Goal: Information Seeking & Learning: Learn about a topic

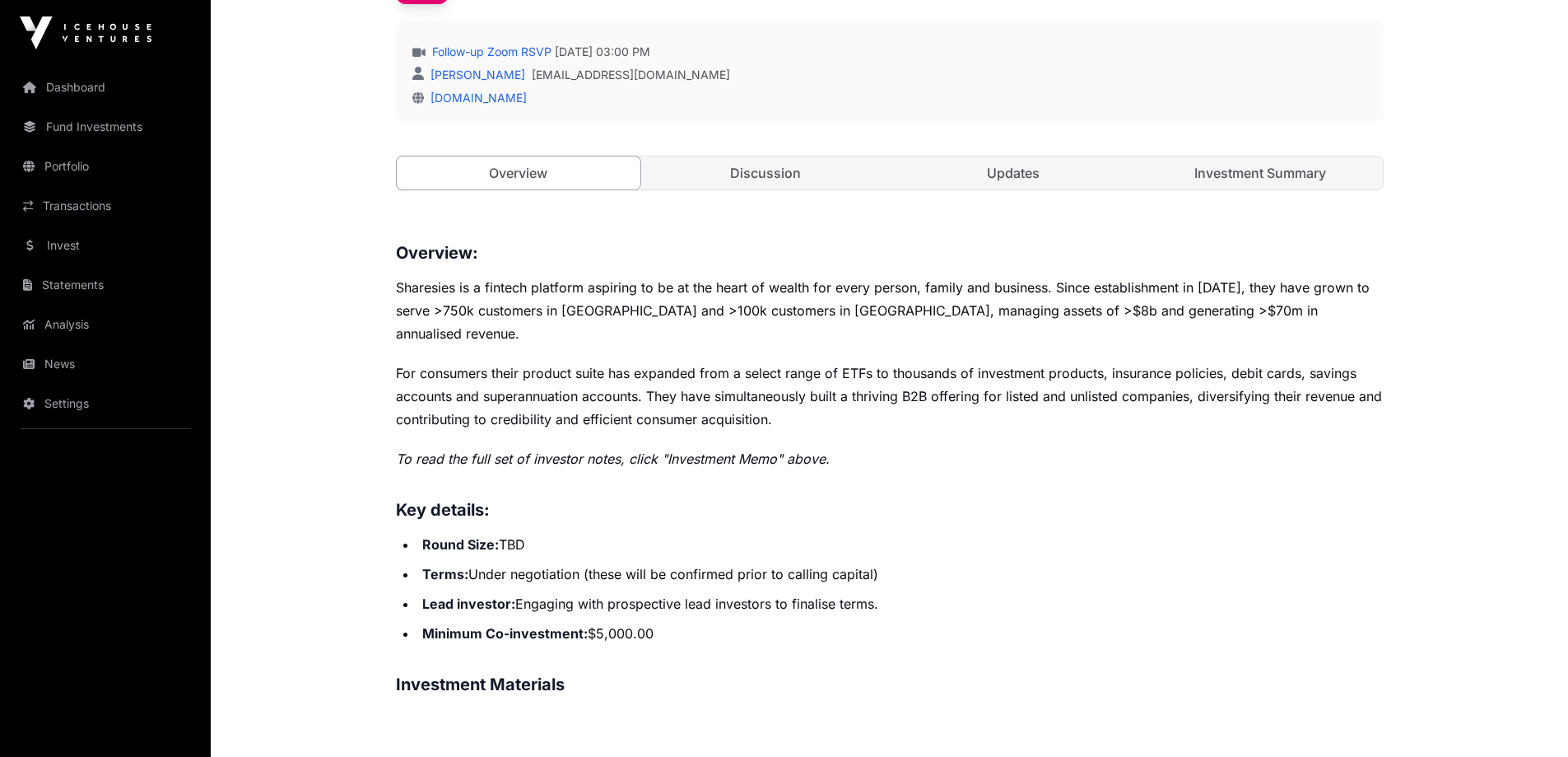
scroll to position [494, 0]
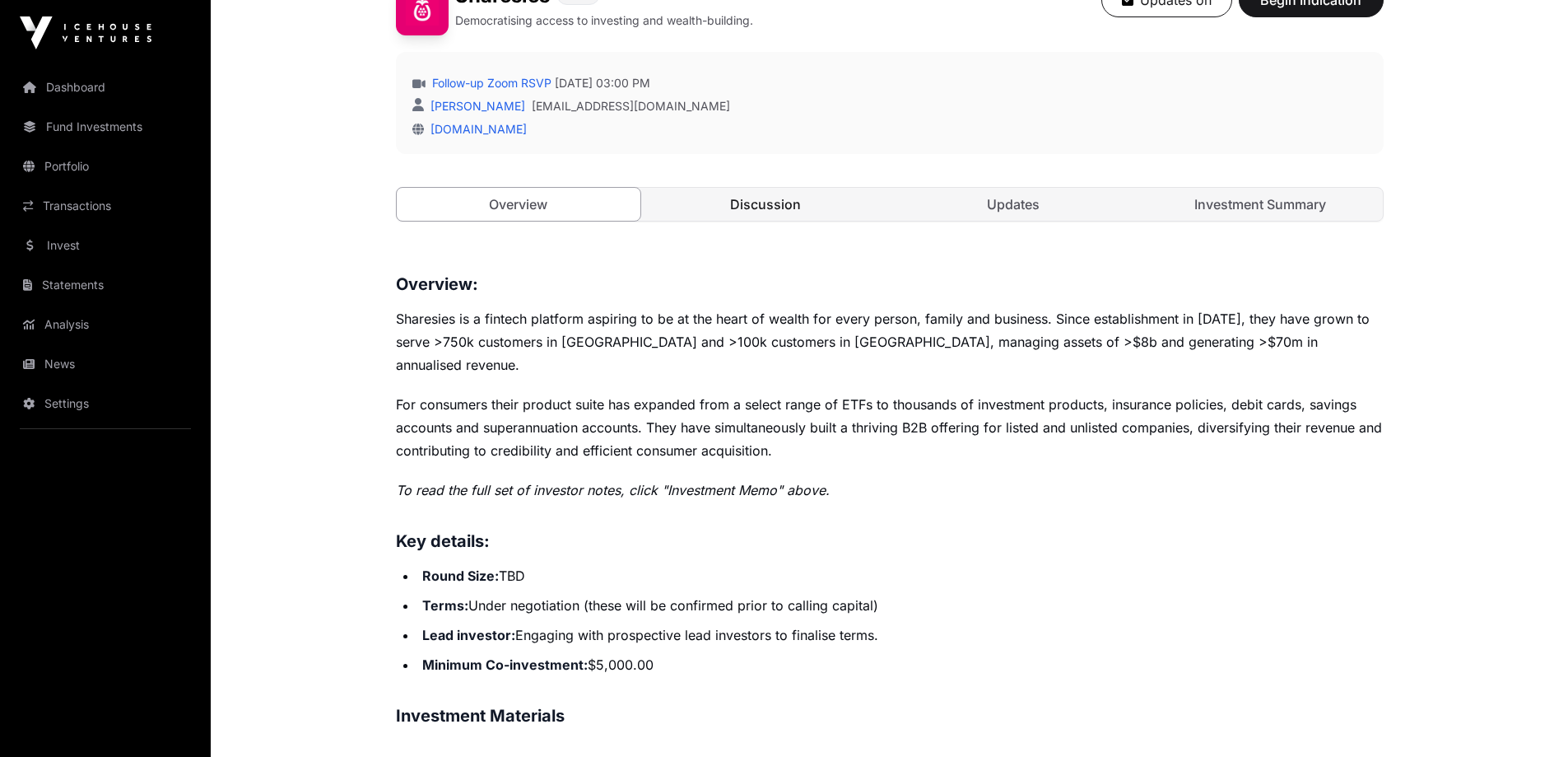
click at [750, 212] on link "Discussion" at bounding box center [766, 204] width 245 height 33
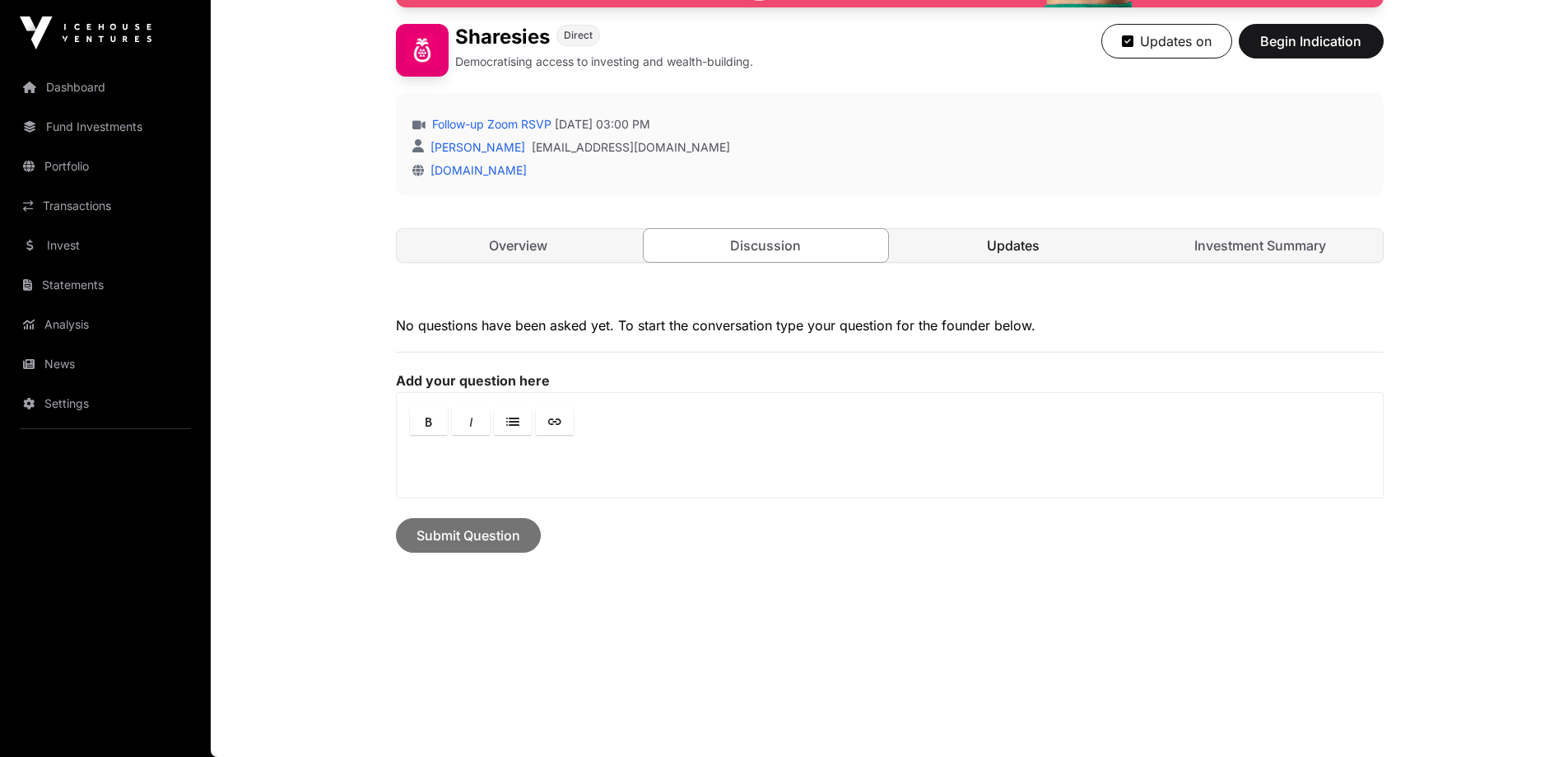
click at [1053, 247] on link "Updates" at bounding box center [1013, 245] width 245 height 33
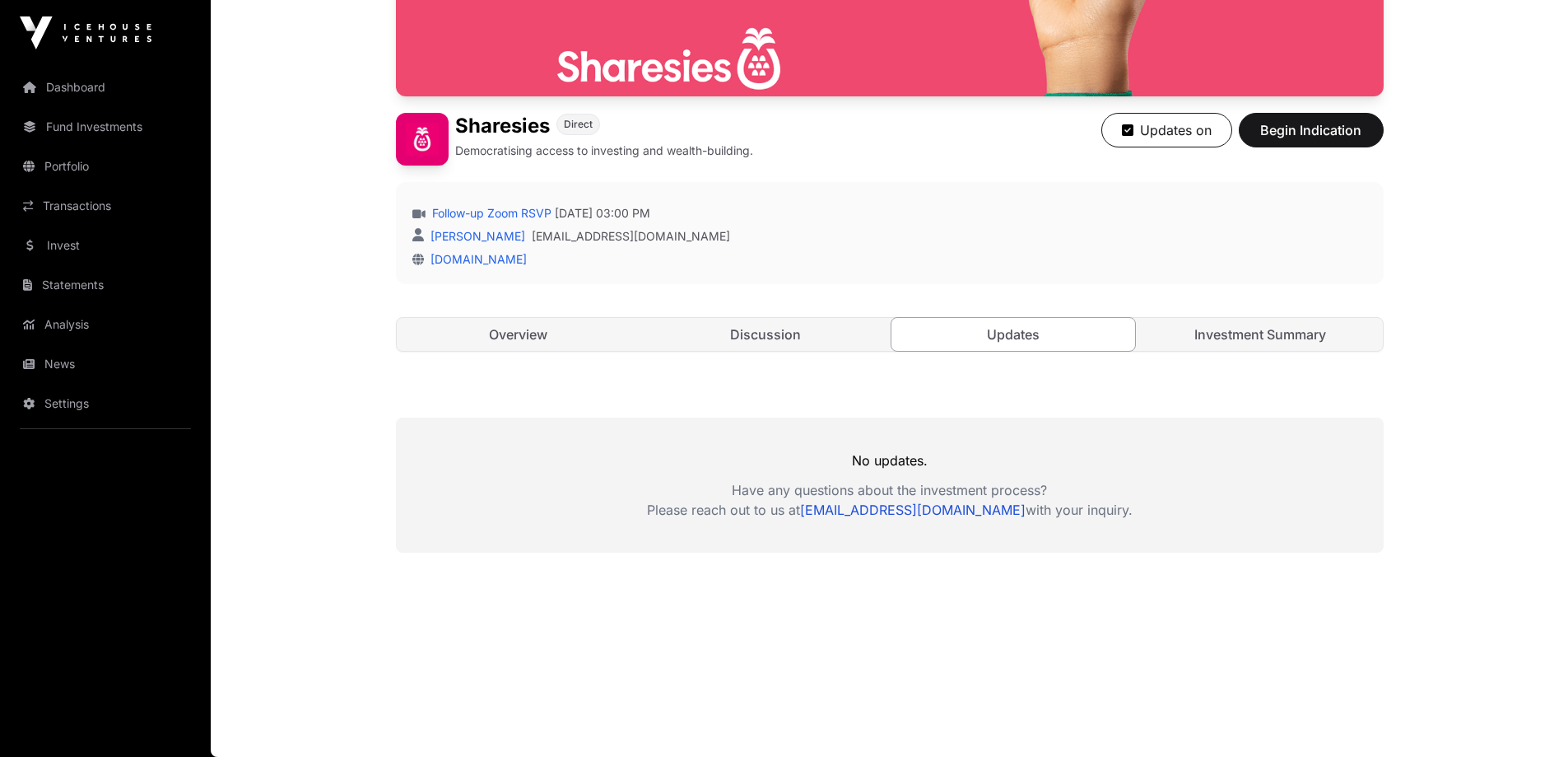
scroll to position [364, 0]
click at [1232, 331] on link "Investment Summary" at bounding box center [1261, 335] width 245 height 33
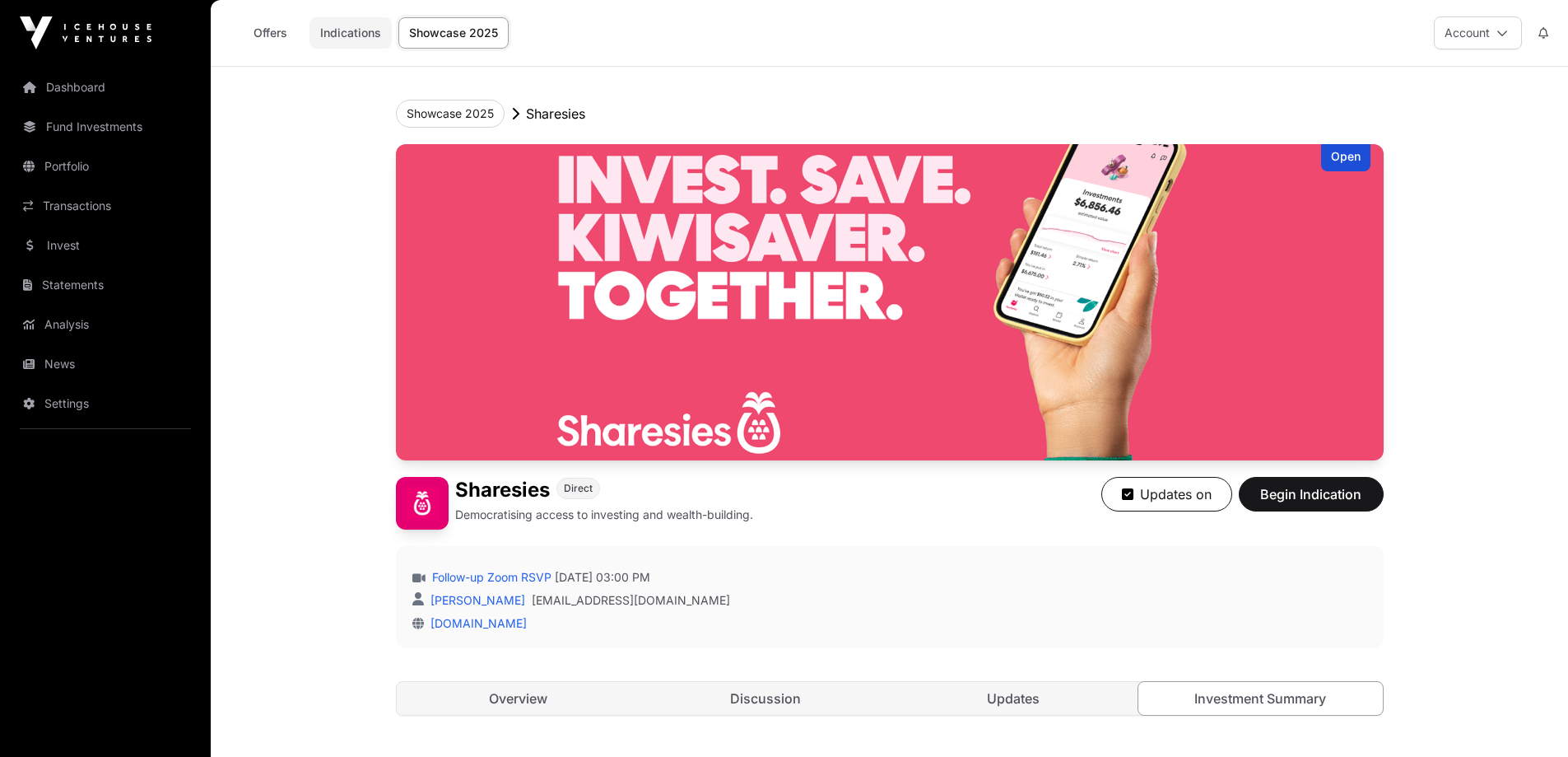
click at [360, 35] on link "Indications" at bounding box center [350, 33] width 82 height 32
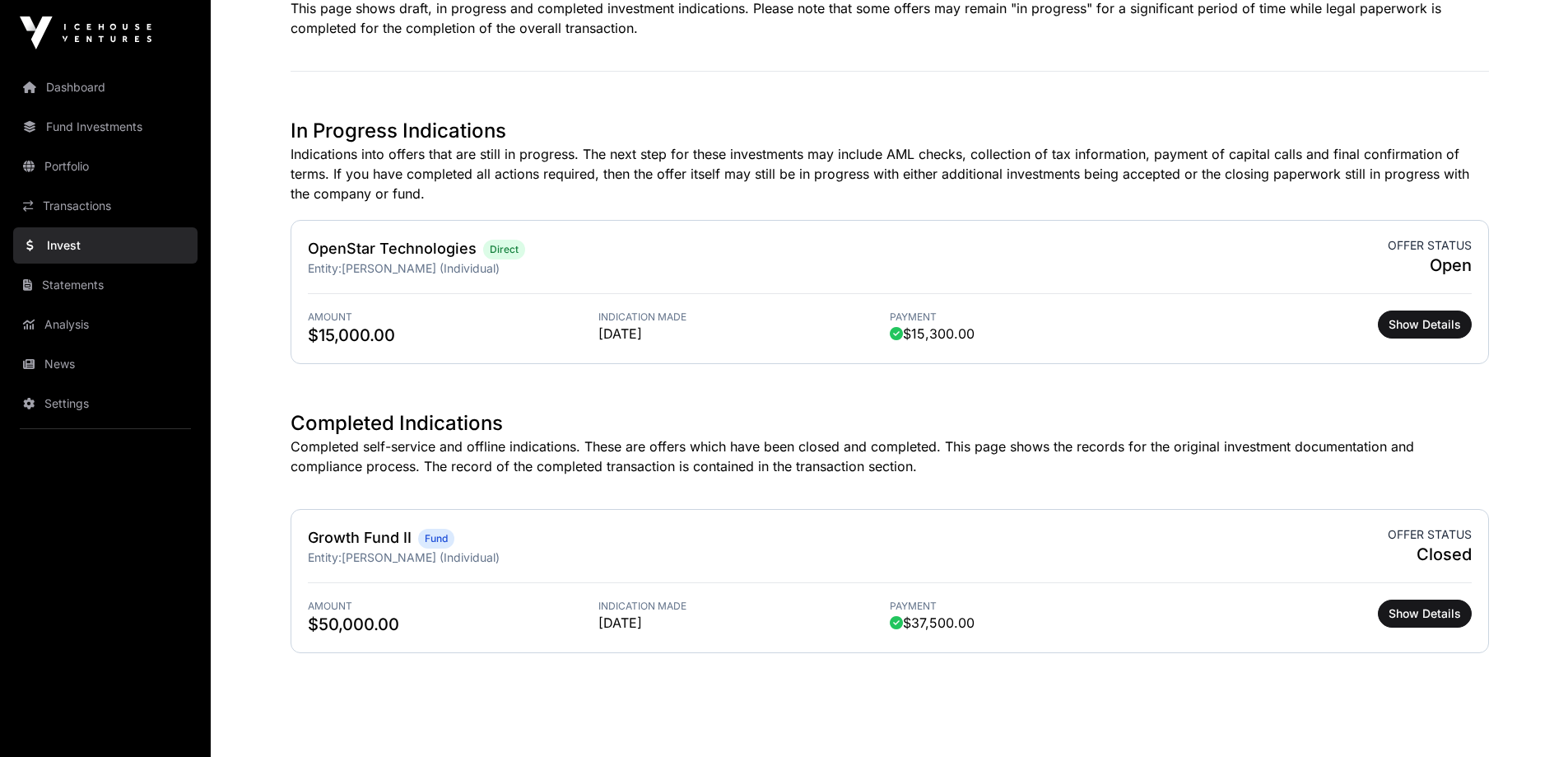
scroll to position [406, 0]
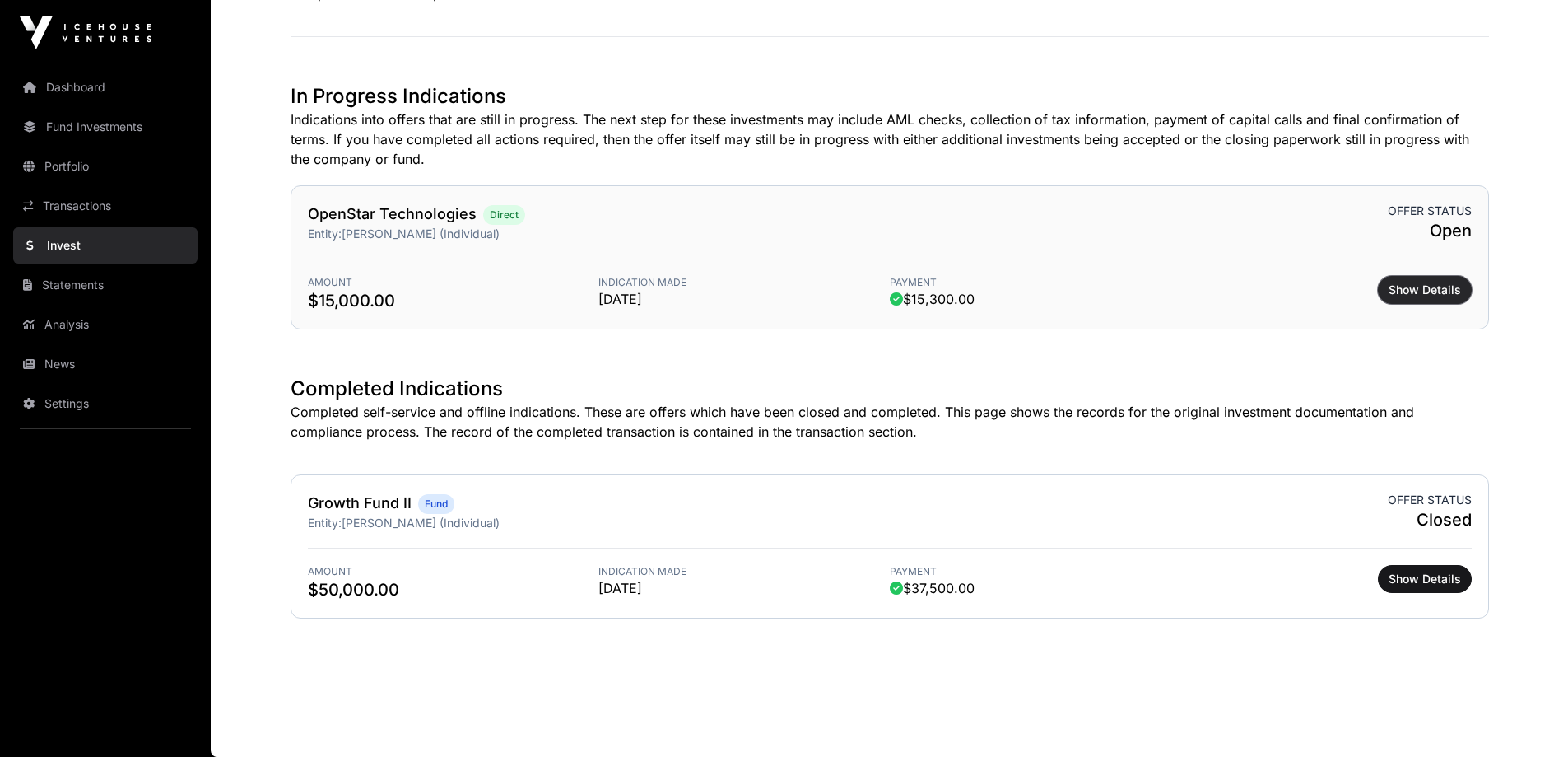
click at [1419, 291] on span "Show Details" at bounding box center [1425, 290] width 73 height 16
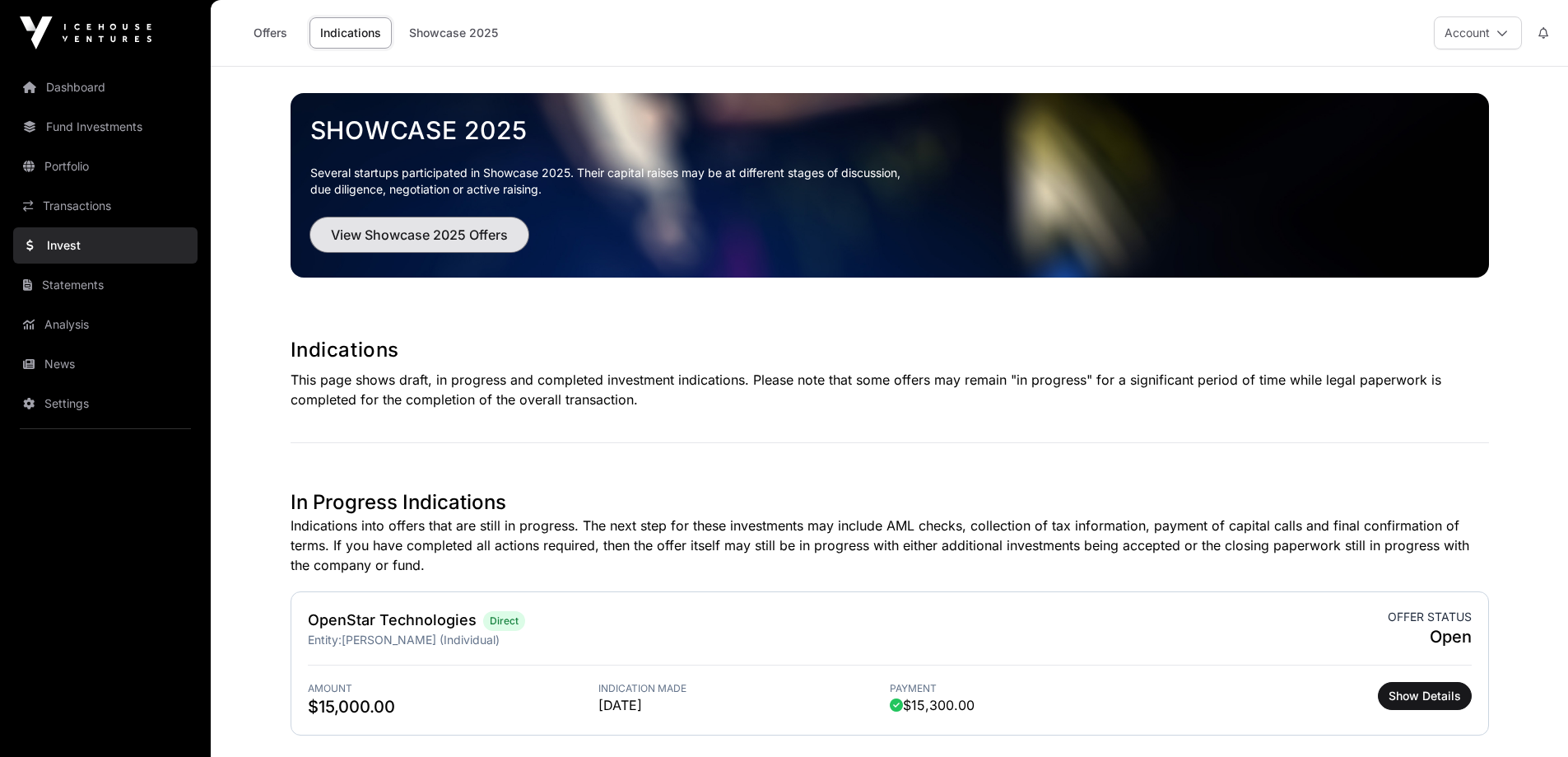
click at [446, 235] on span "View Showcase 2025 Offers" at bounding box center [419, 235] width 177 height 20
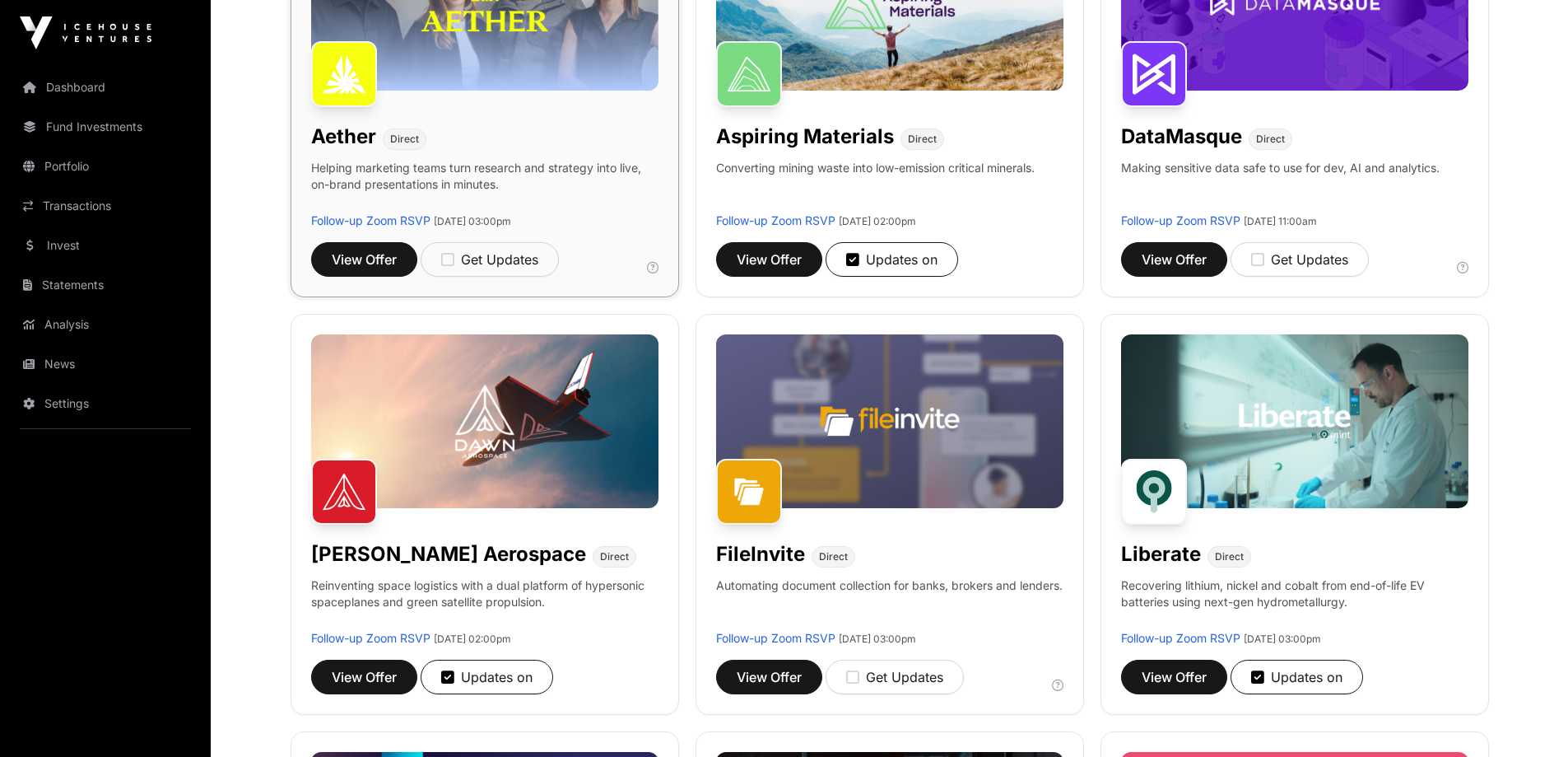
scroll to position [412, 0]
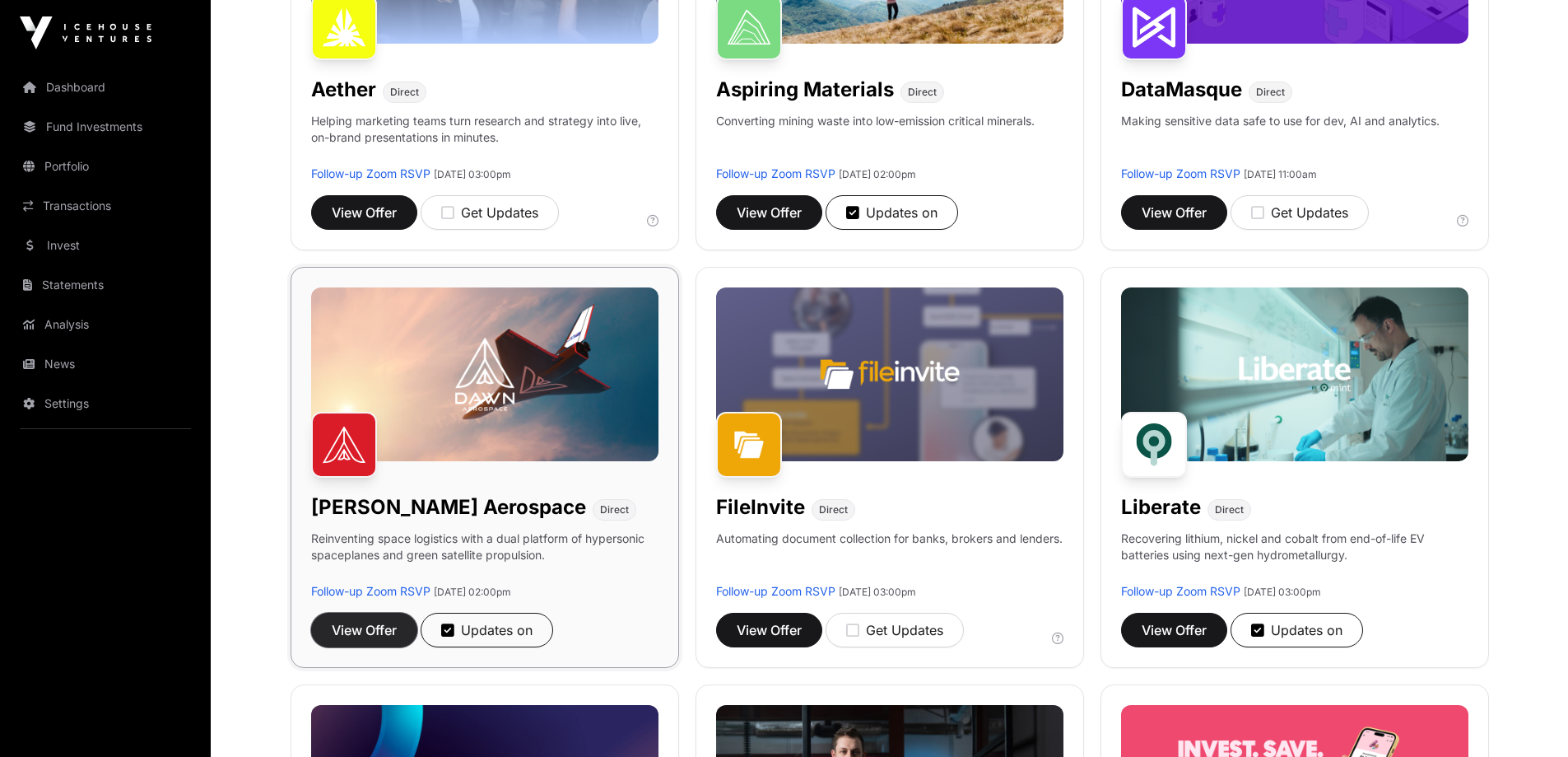
click at [371, 627] on span "View Offer" at bounding box center [364, 630] width 65 height 20
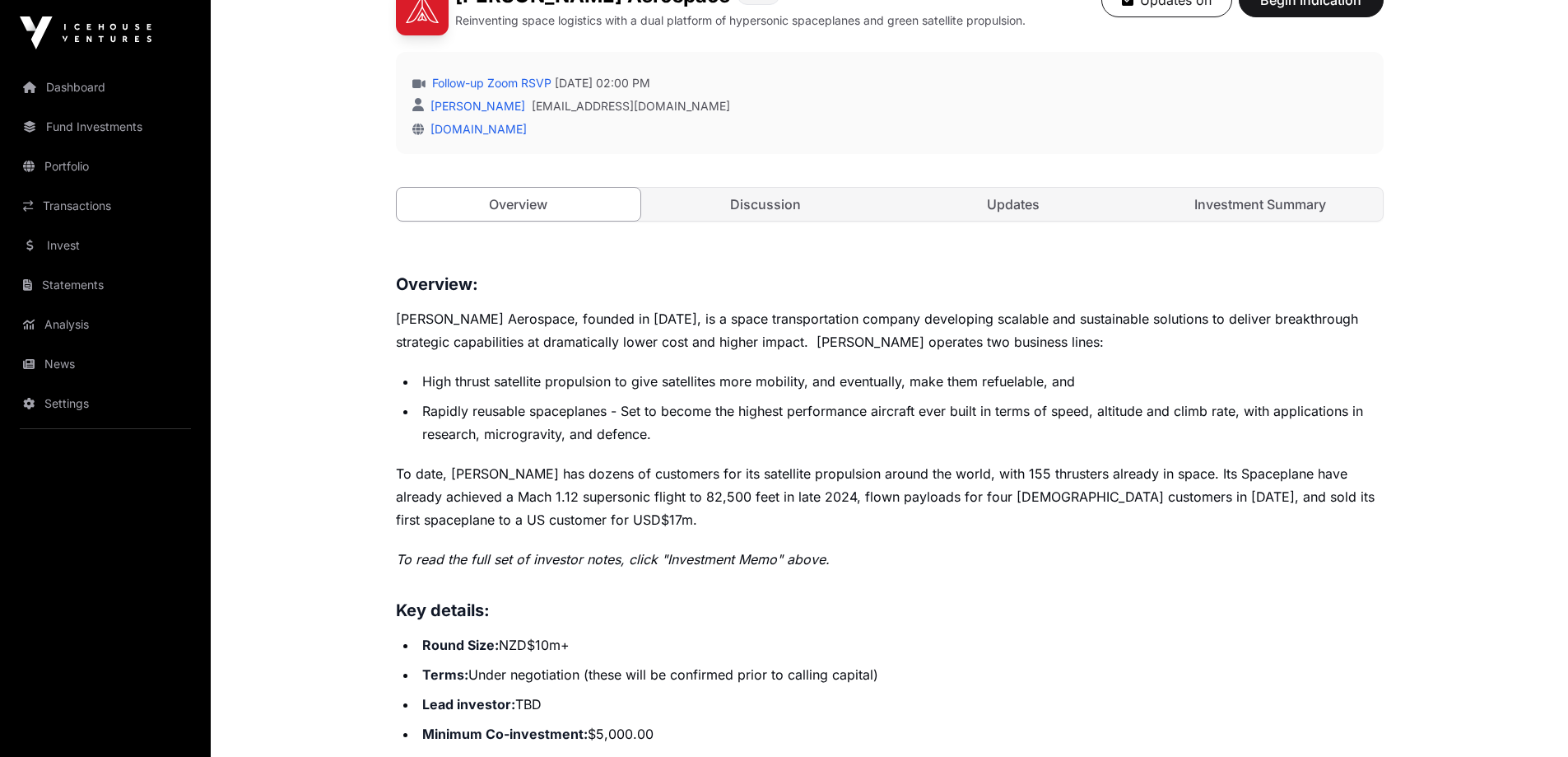
scroll to position [82, 0]
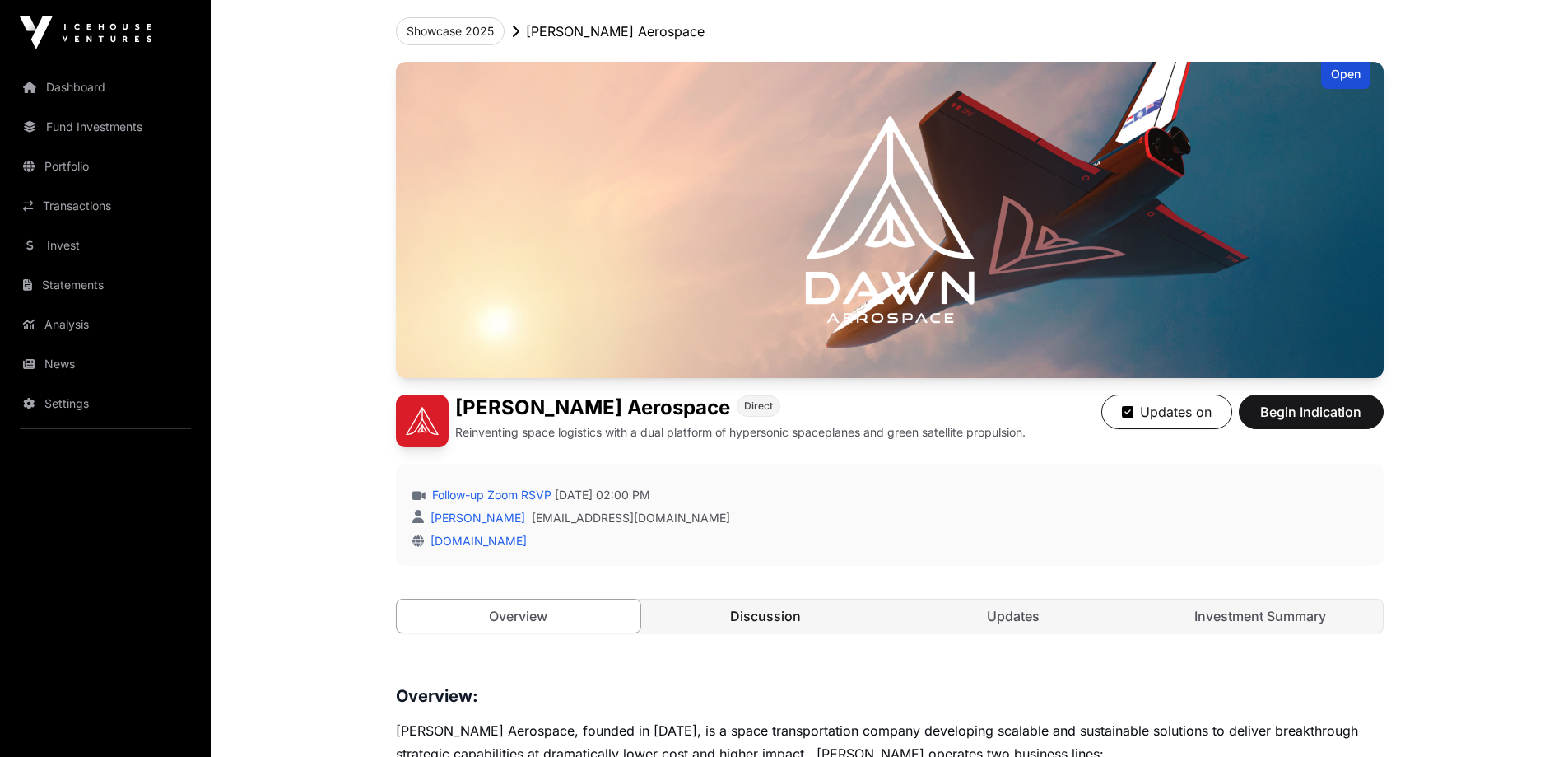
click at [748, 614] on link "Discussion" at bounding box center [766, 616] width 245 height 33
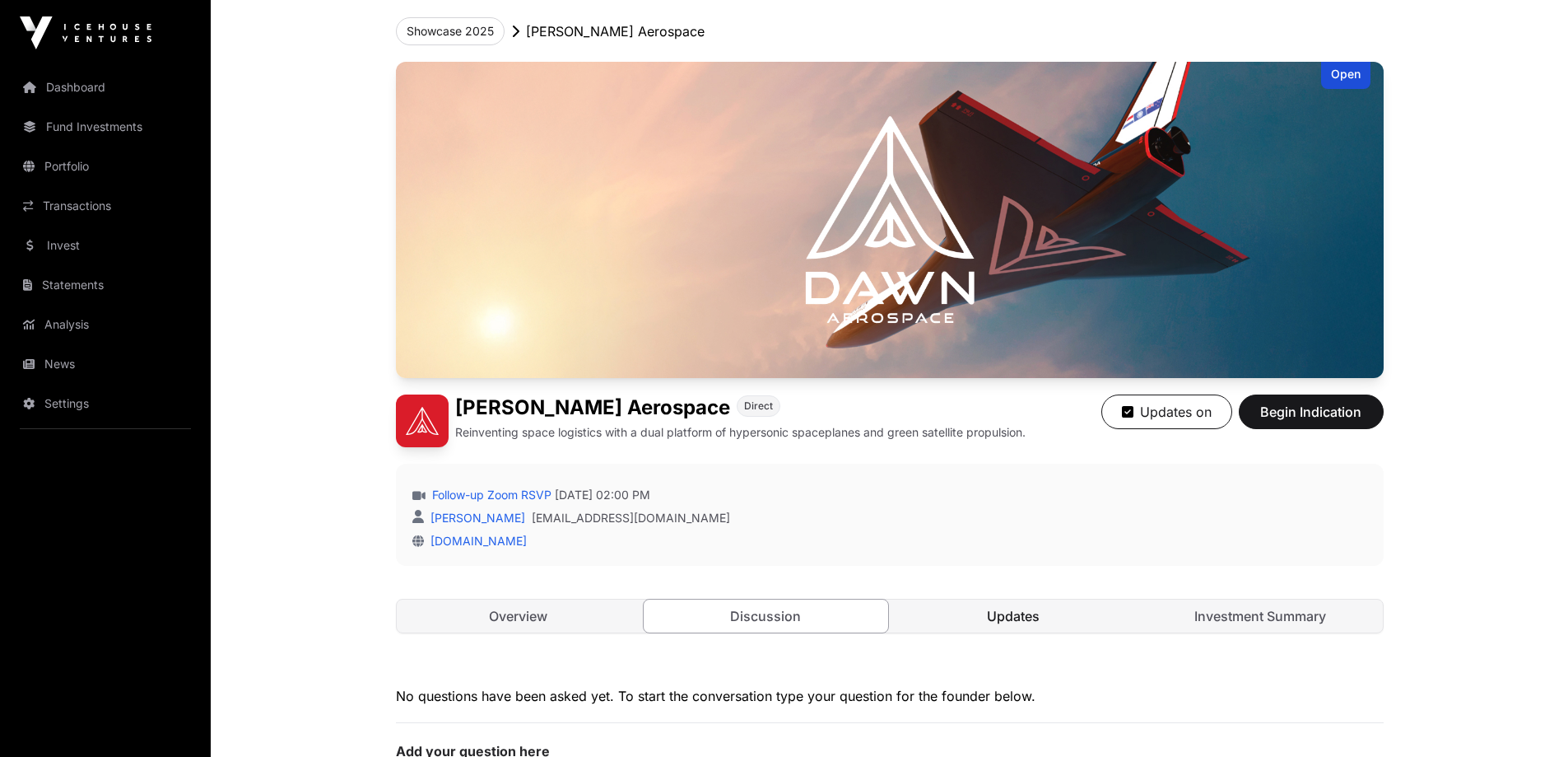
click at [1022, 607] on link "Updates" at bounding box center [1013, 616] width 245 height 33
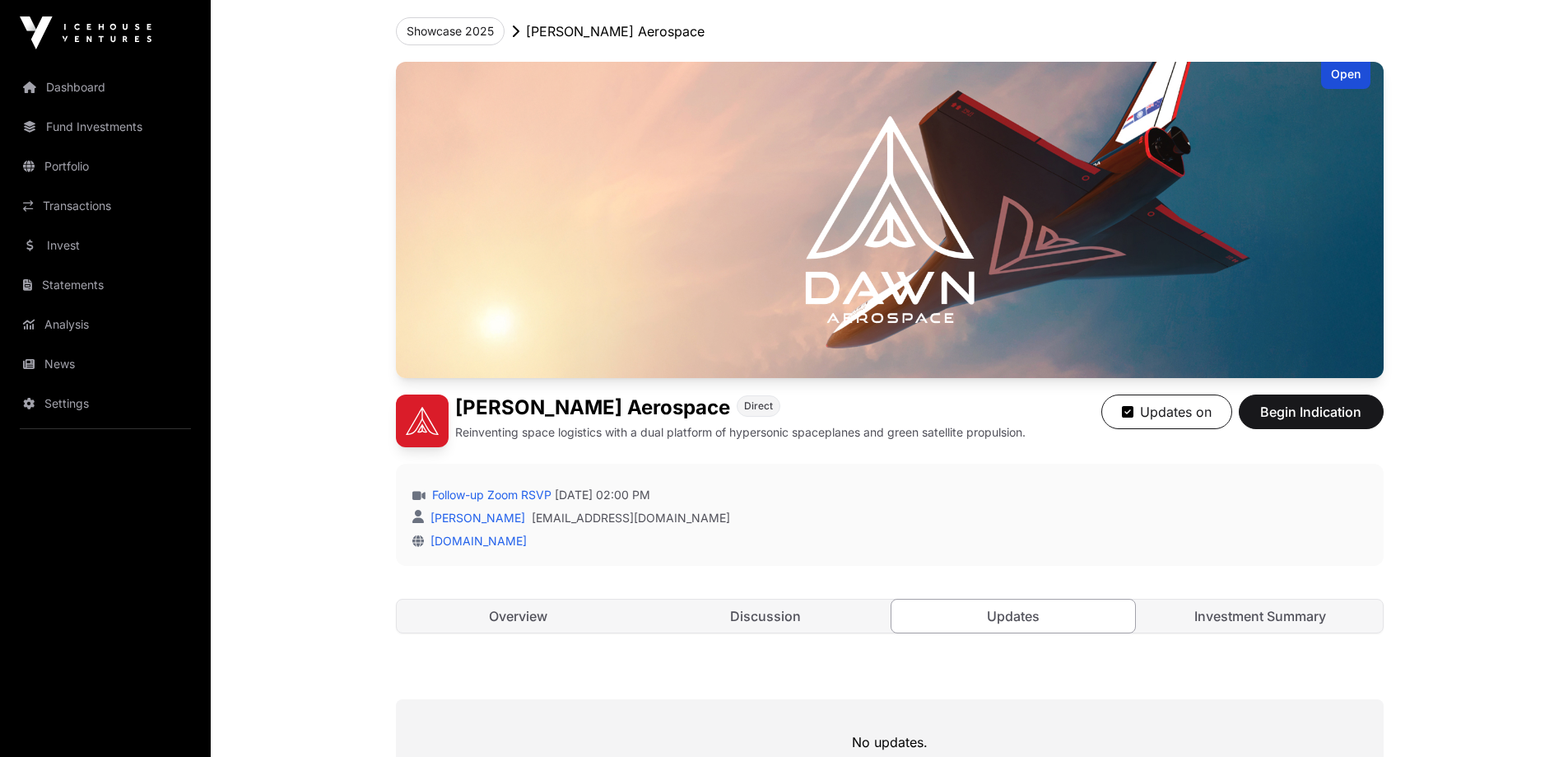
click at [1022, 607] on link "Updates" at bounding box center [1014, 616] width 247 height 34
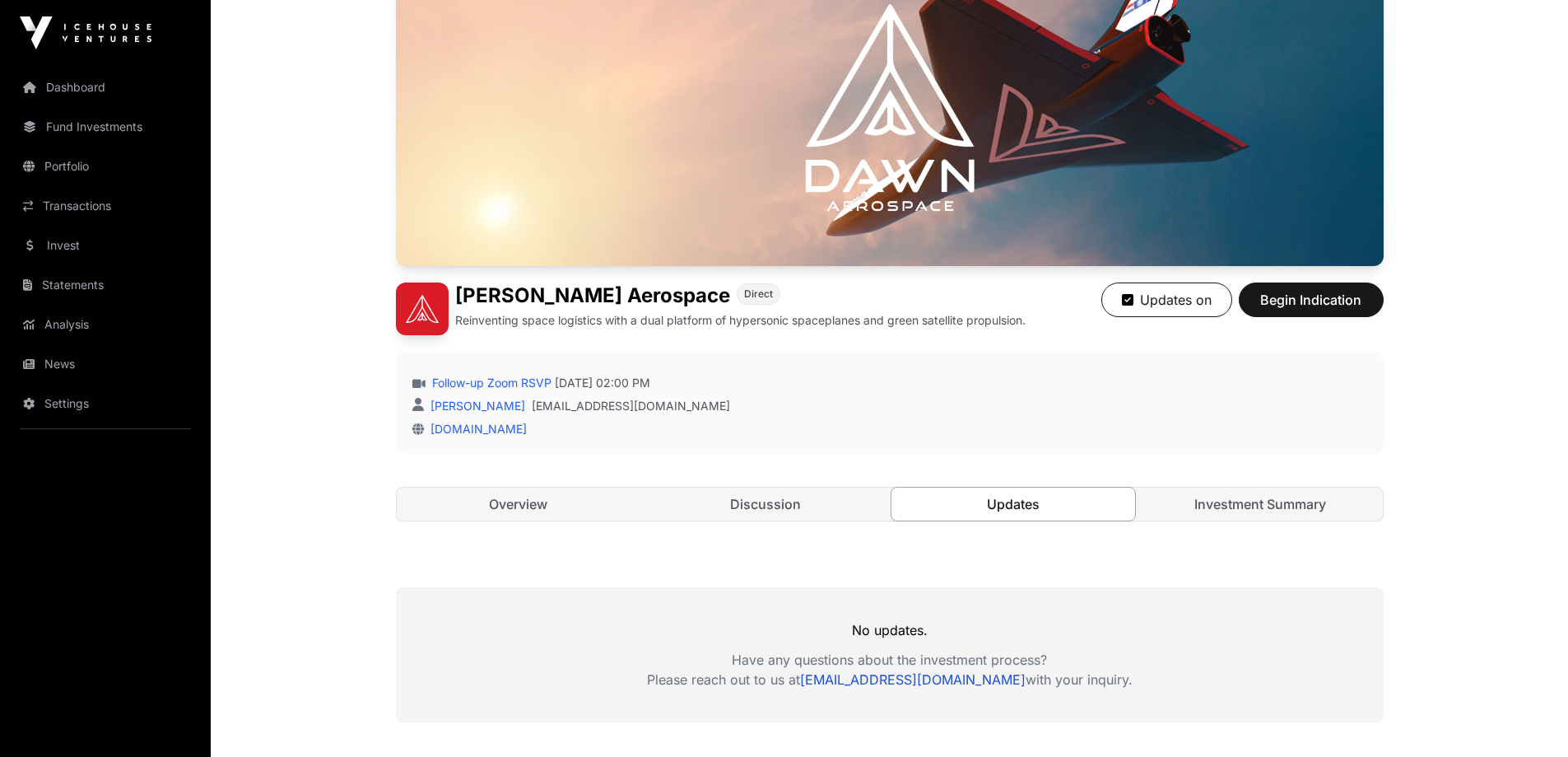
scroll to position [329, 0]
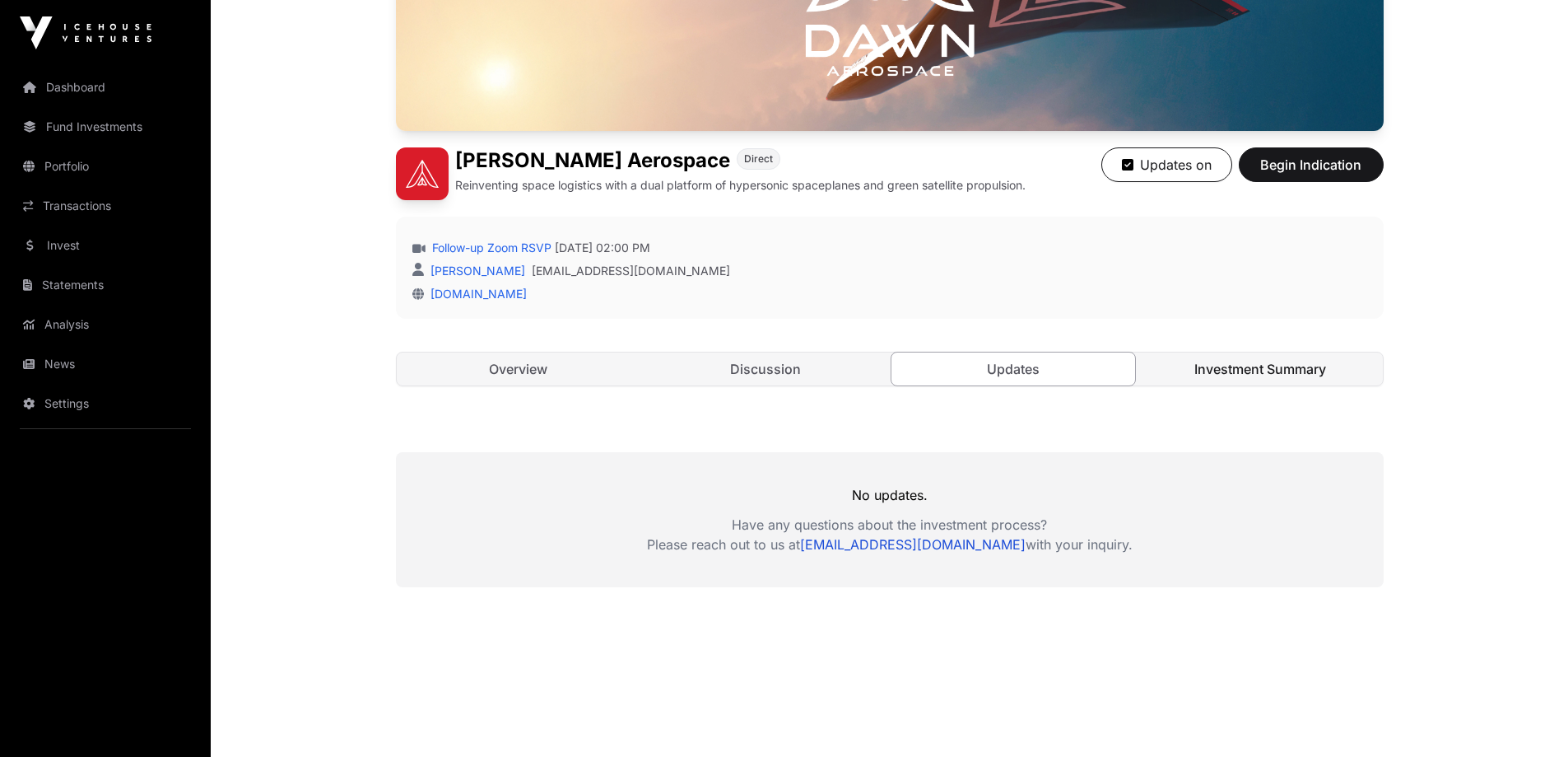
click at [1260, 364] on link "Investment Summary" at bounding box center [1261, 369] width 245 height 33
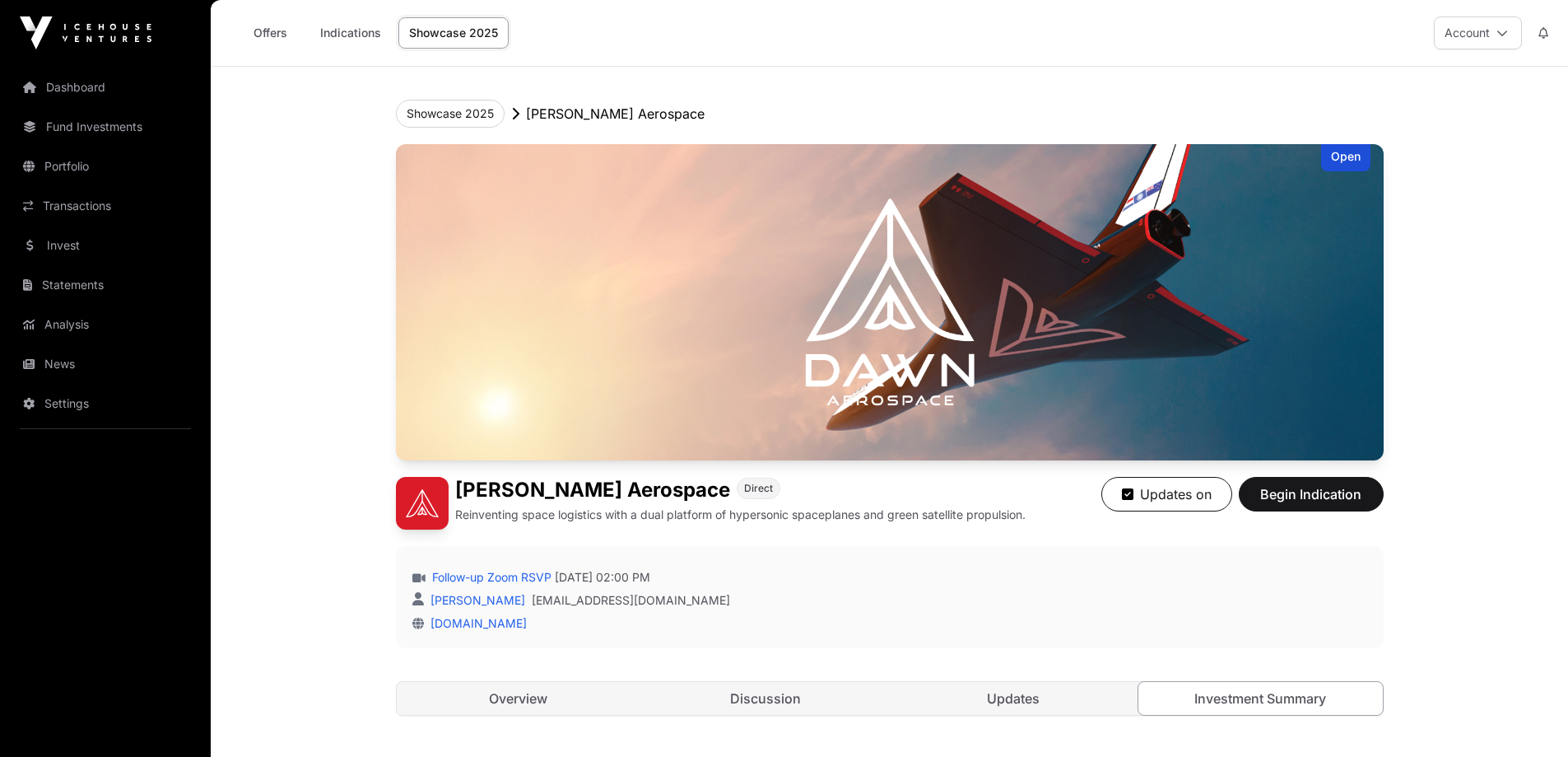
click at [443, 32] on link "Showcase 2025" at bounding box center [454, 33] width 111 height 32
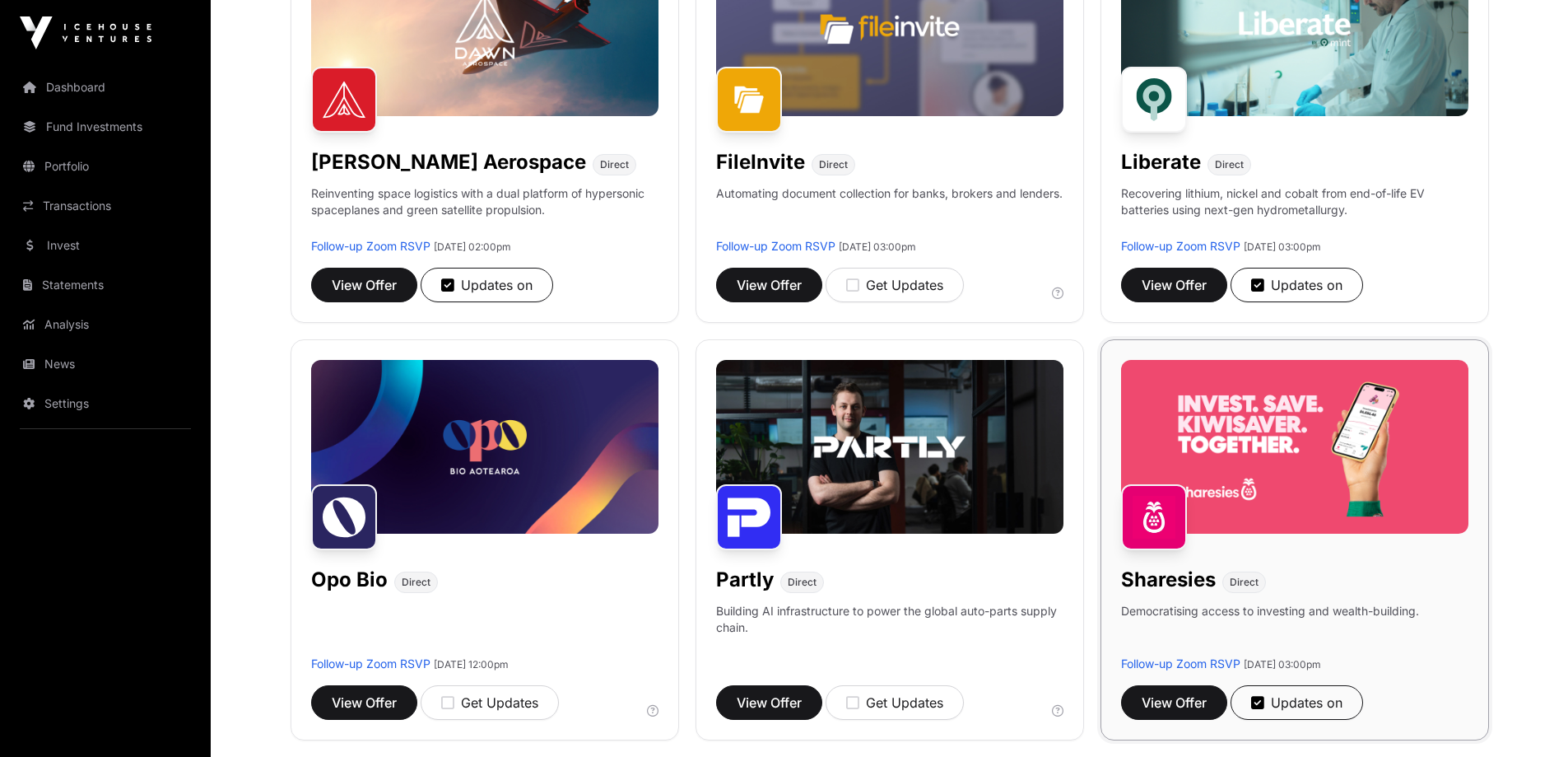
scroll to position [823, 0]
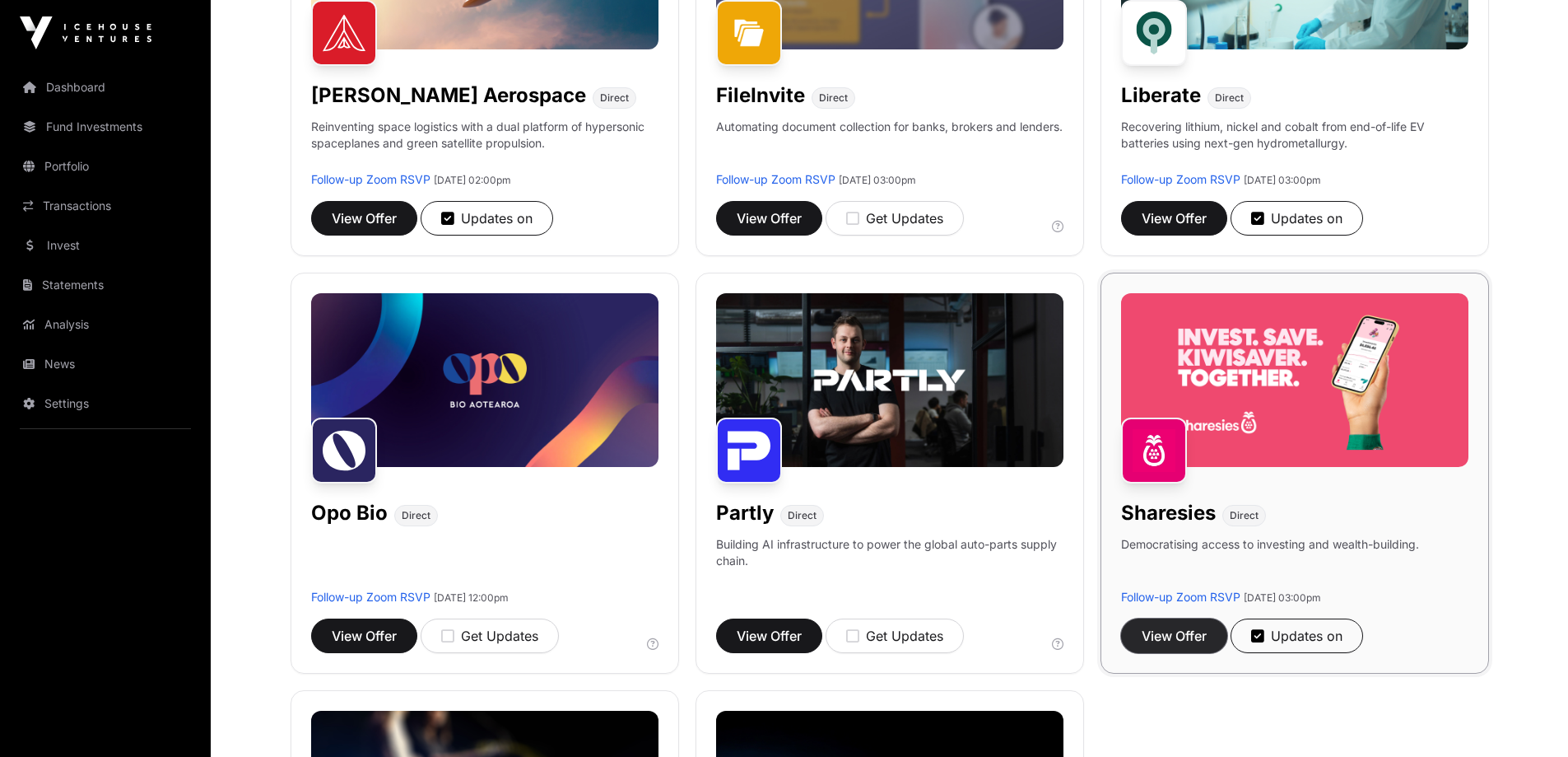
click at [1192, 634] on span "View Offer" at bounding box center [1175, 636] width 65 height 20
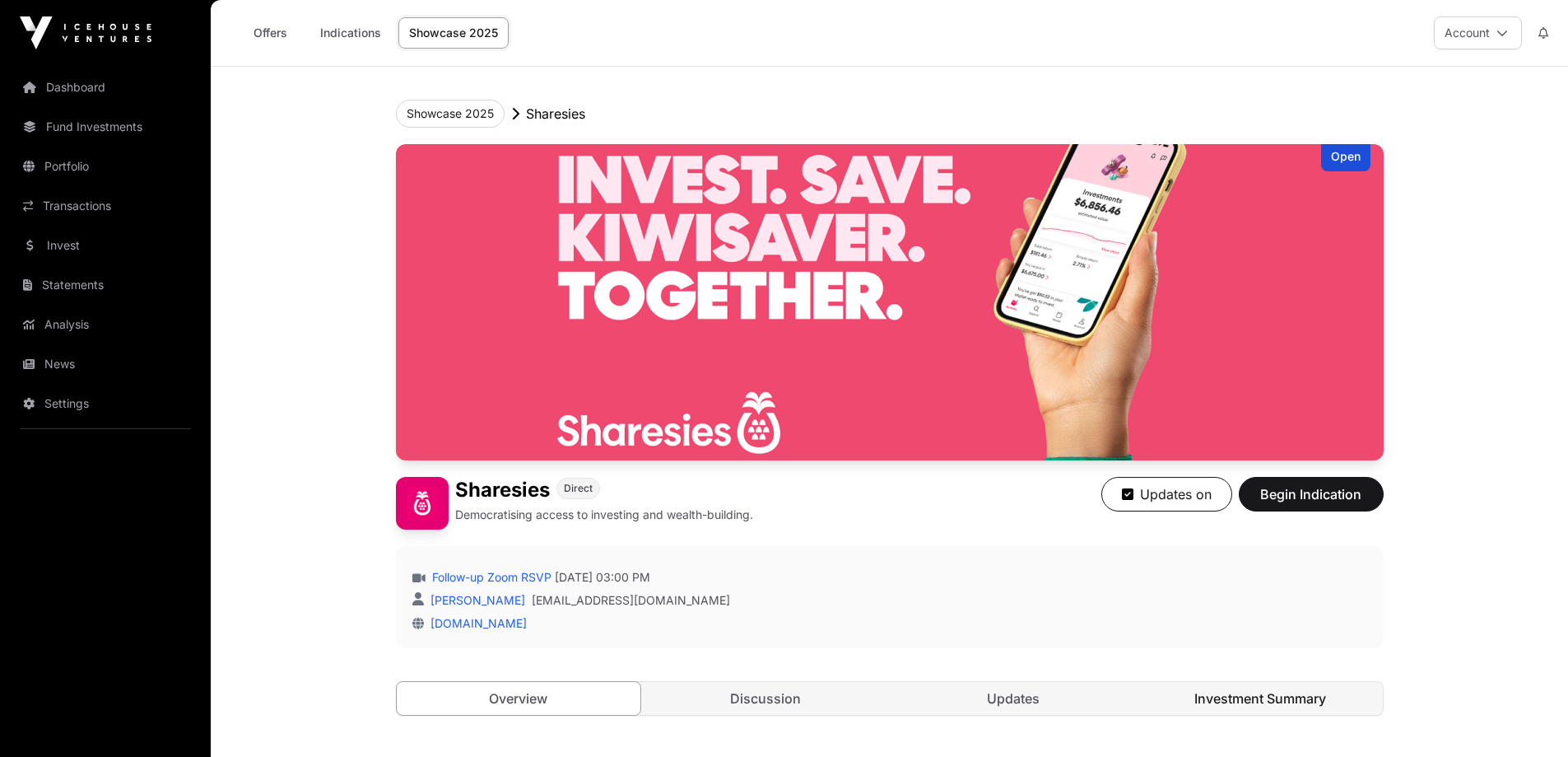
click at [1292, 704] on link "Investment Summary" at bounding box center [1261, 698] width 245 height 33
click at [451, 119] on button "Showcase 2025" at bounding box center [450, 113] width 109 height 28
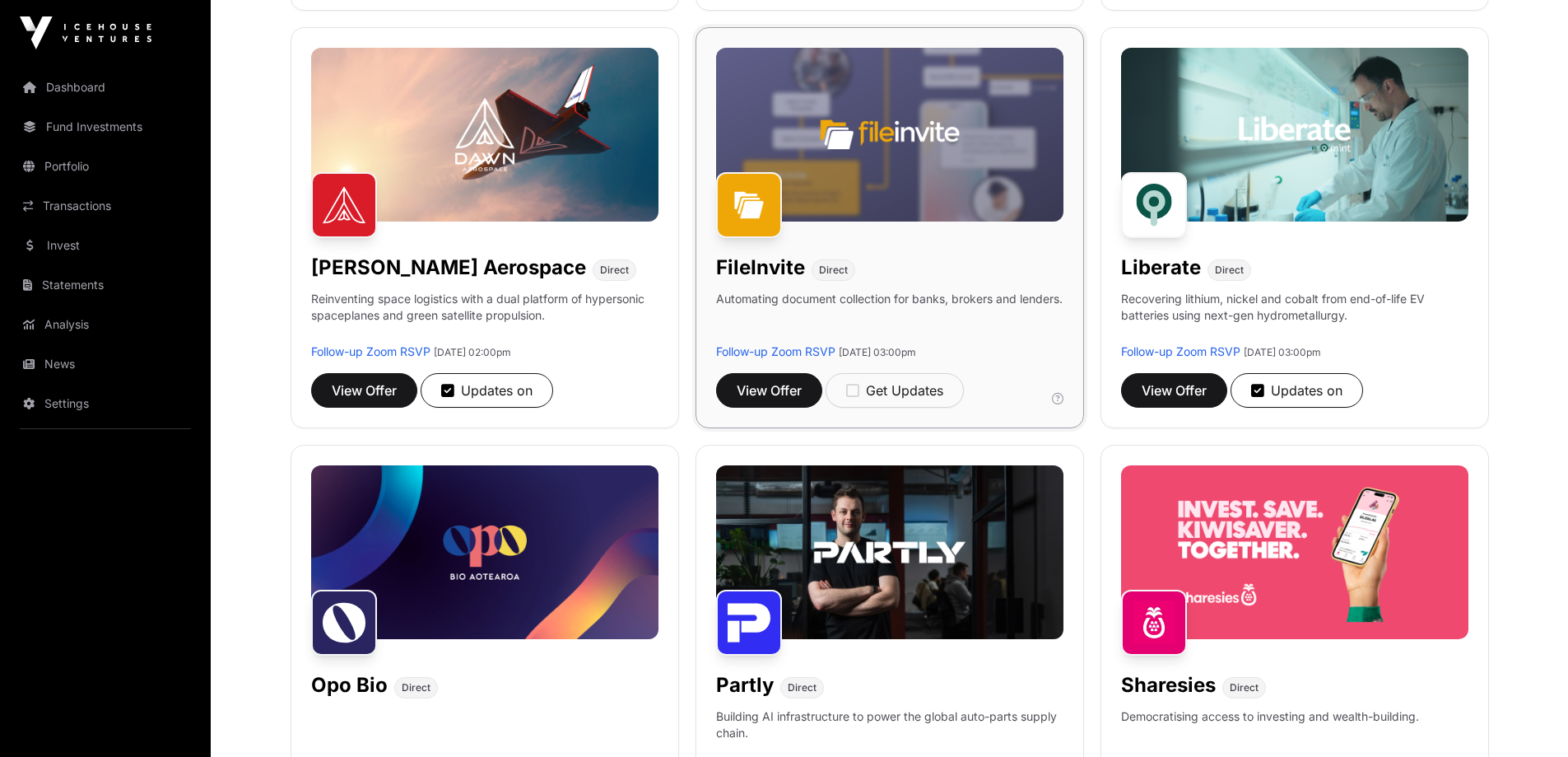
scroll to position [658, 0]
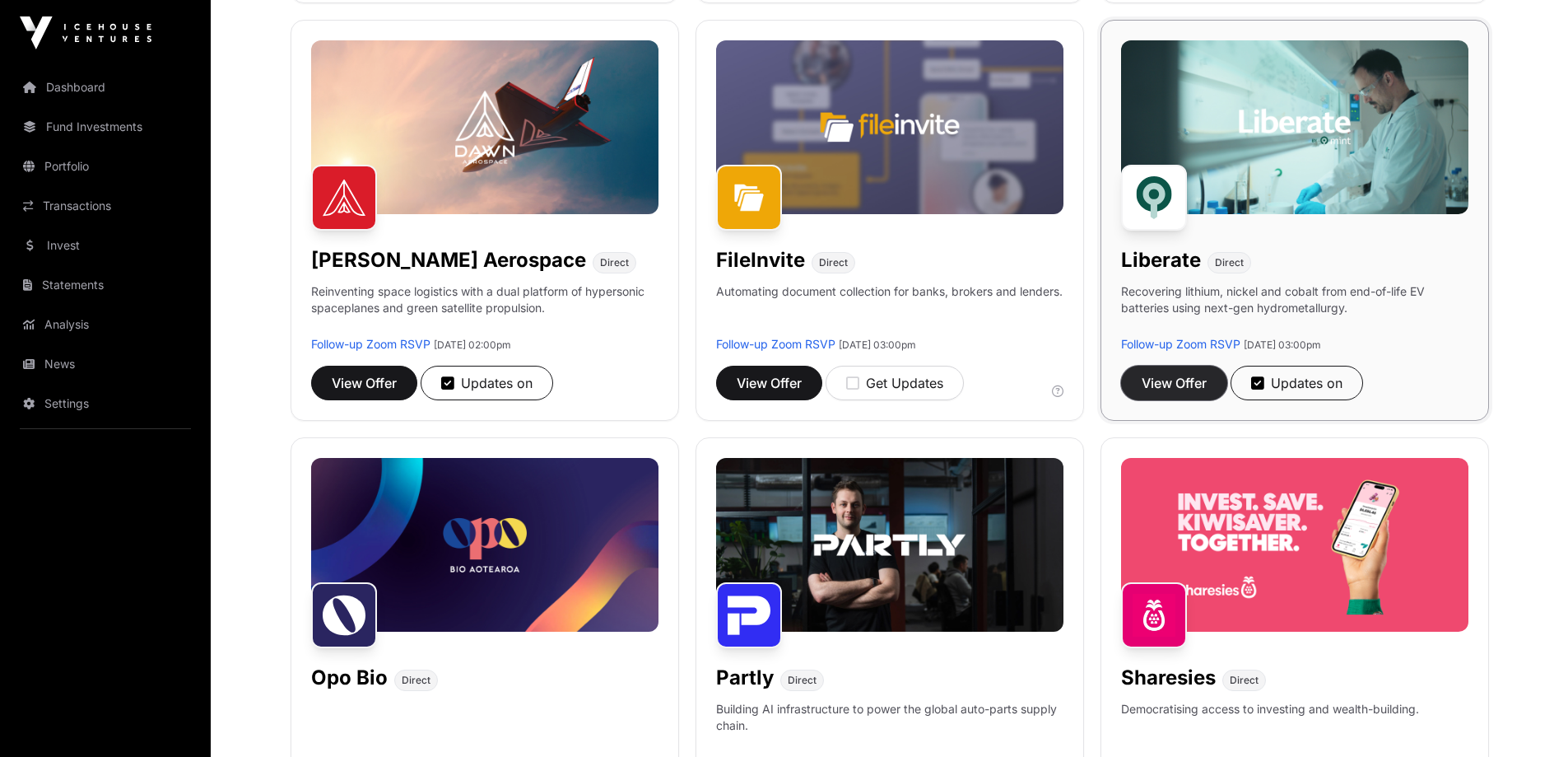
click at [1160, 384] on span "View Offer" at bounding box center [1175, 383] width 65 height 20
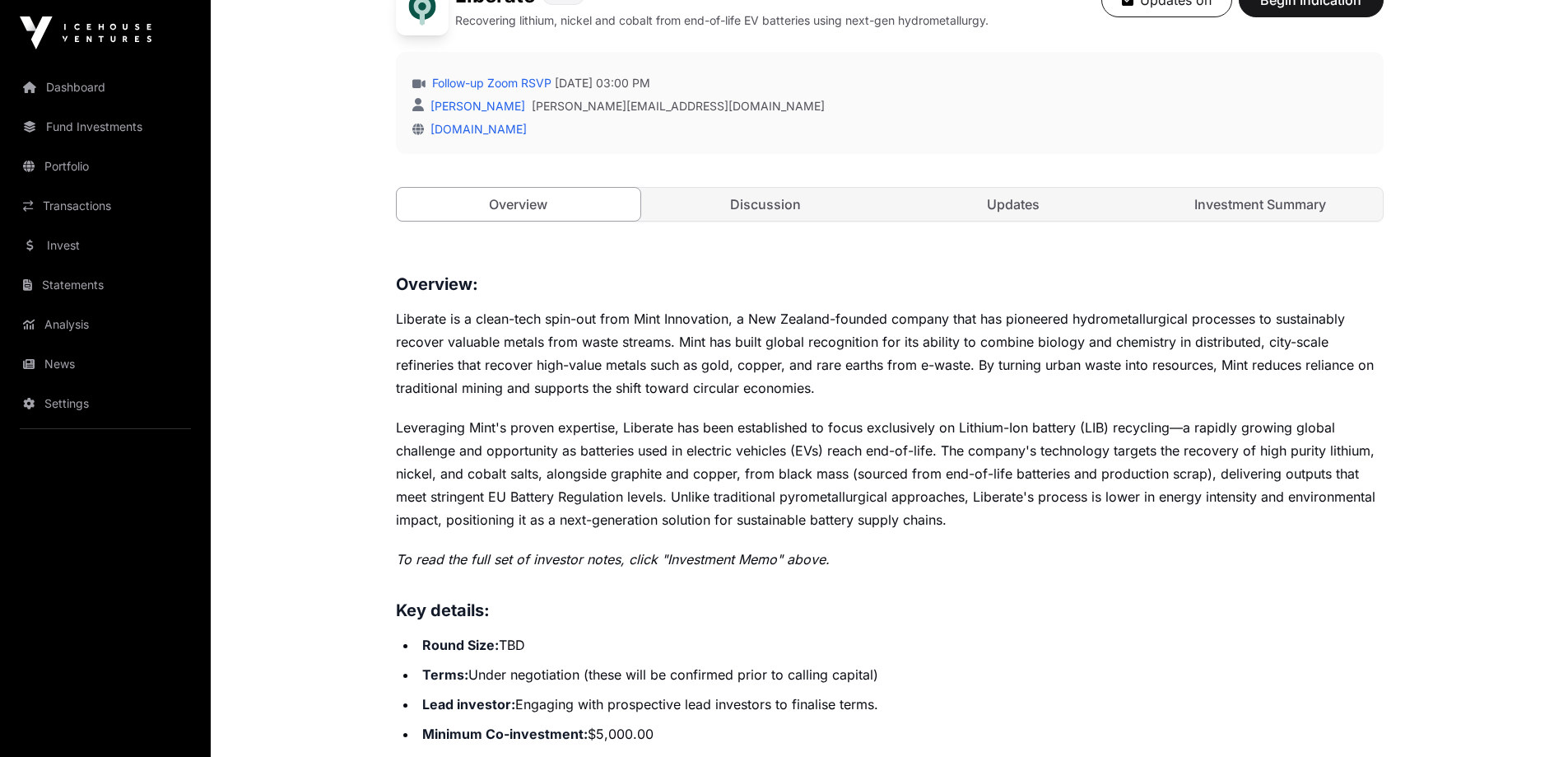
scroll to position [247, 0]
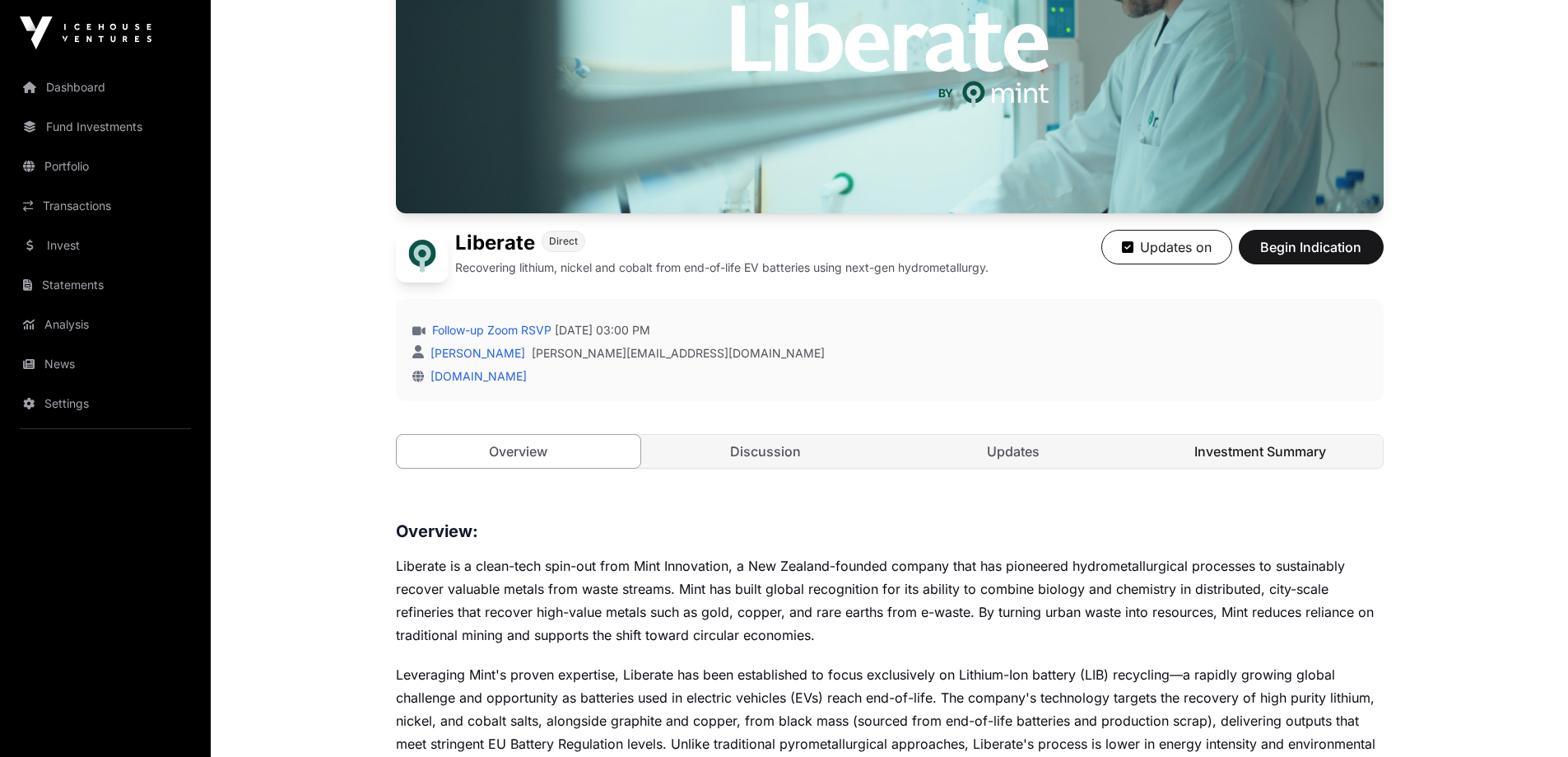
click at [1220, 453] on link "Investment Summary" at bounding box center [1261, 451] width 245 height 33
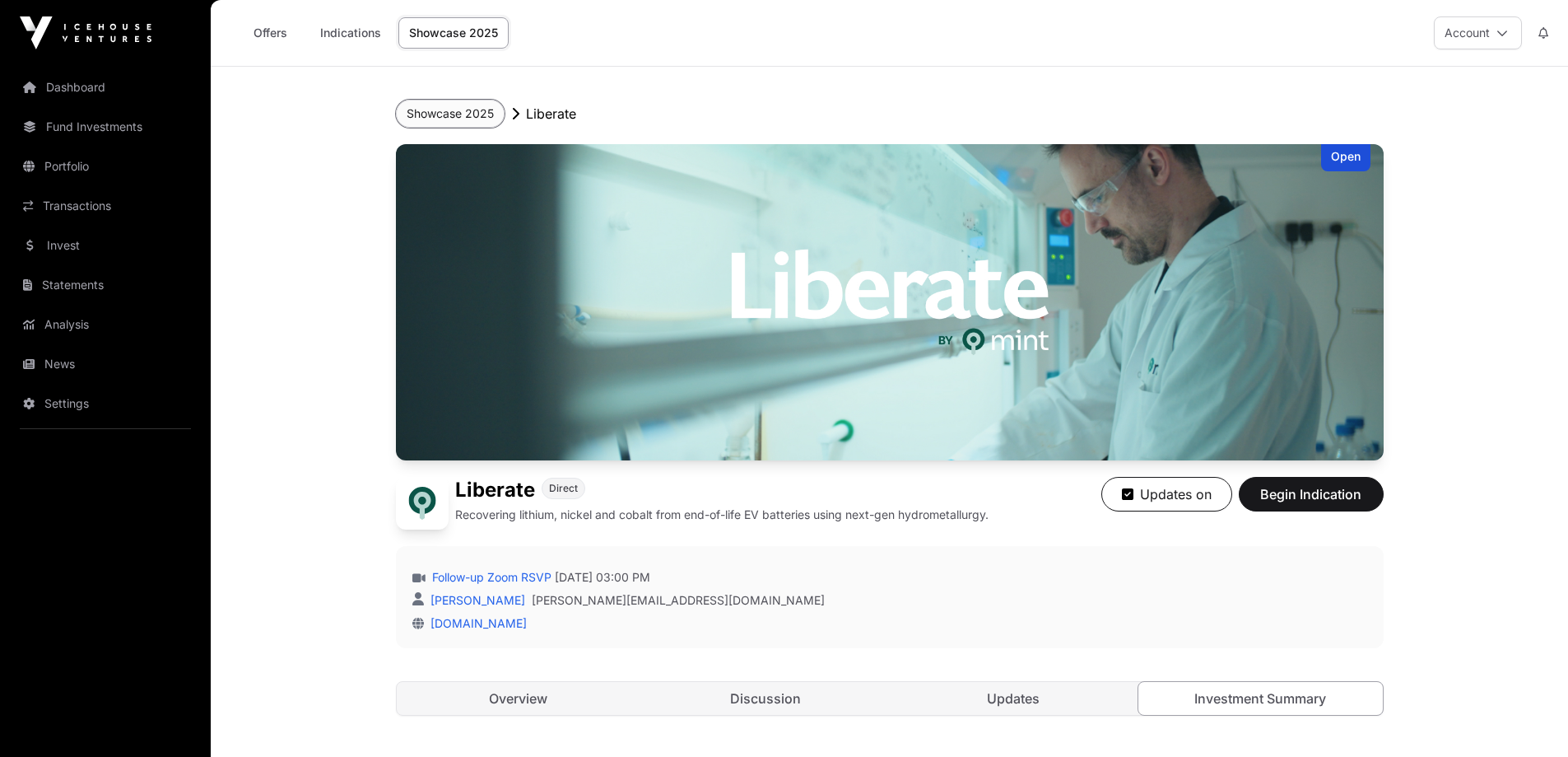
click at [453, 120] on button "Showcase 2025" at bounding box center [450, 113] width 109 height 28
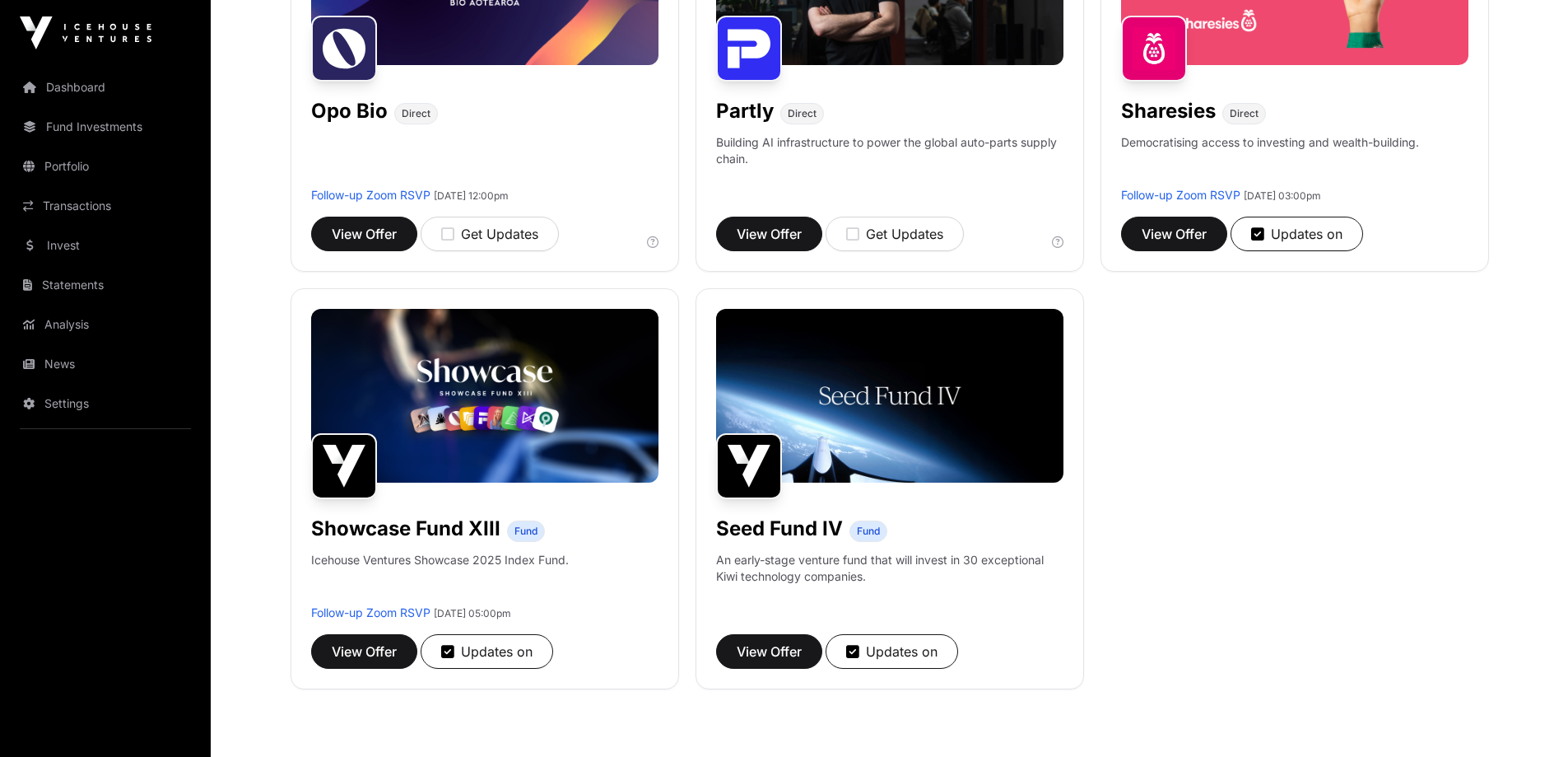
scroll to position [1400, 0]
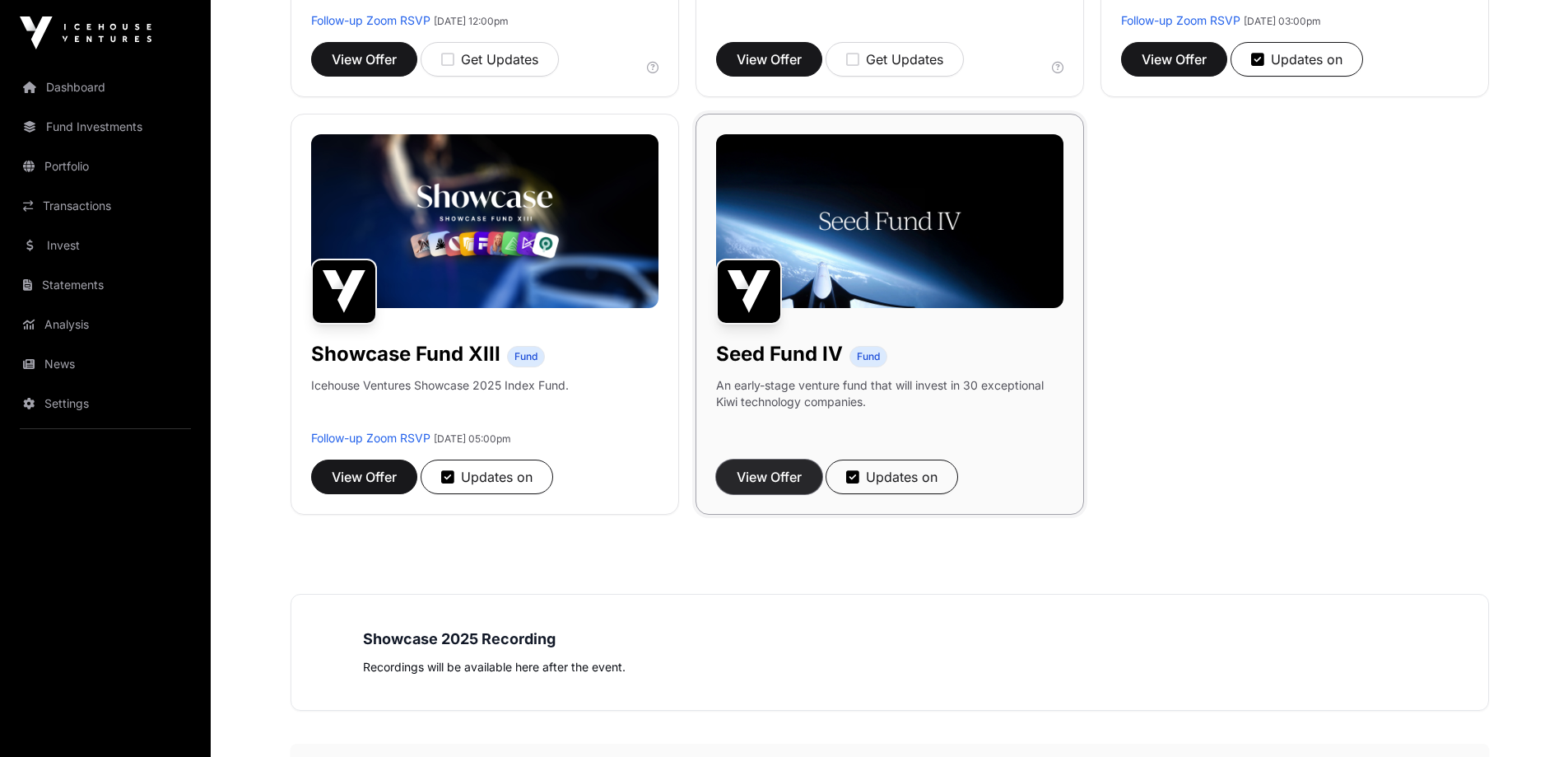
click at [753, 465] on button "View Offer" at bounding box center [769, 477] width 106 height 34
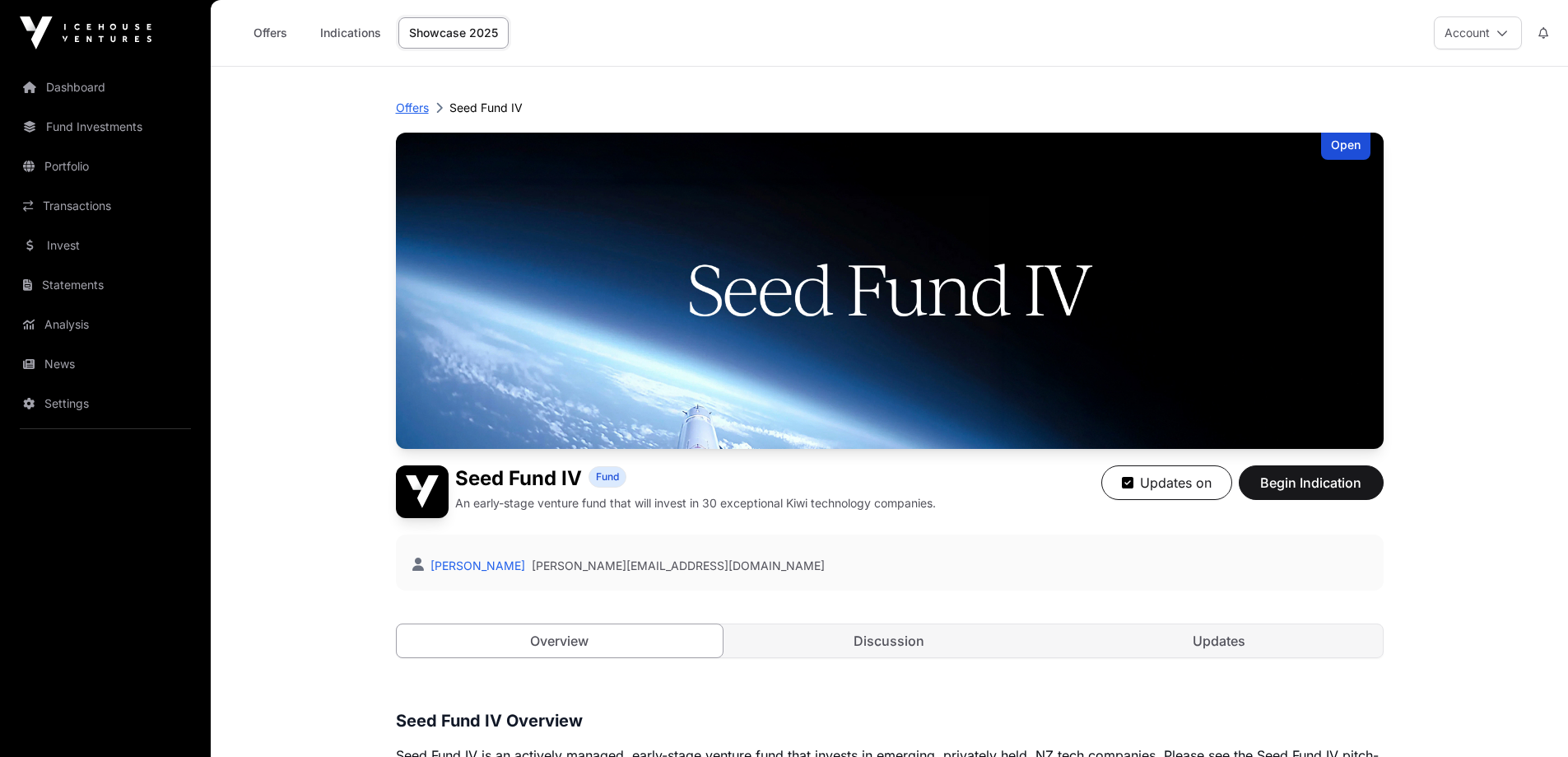
click at [410, 109] on p "Offers" at bounding box center [412, 108] width 33 height 16
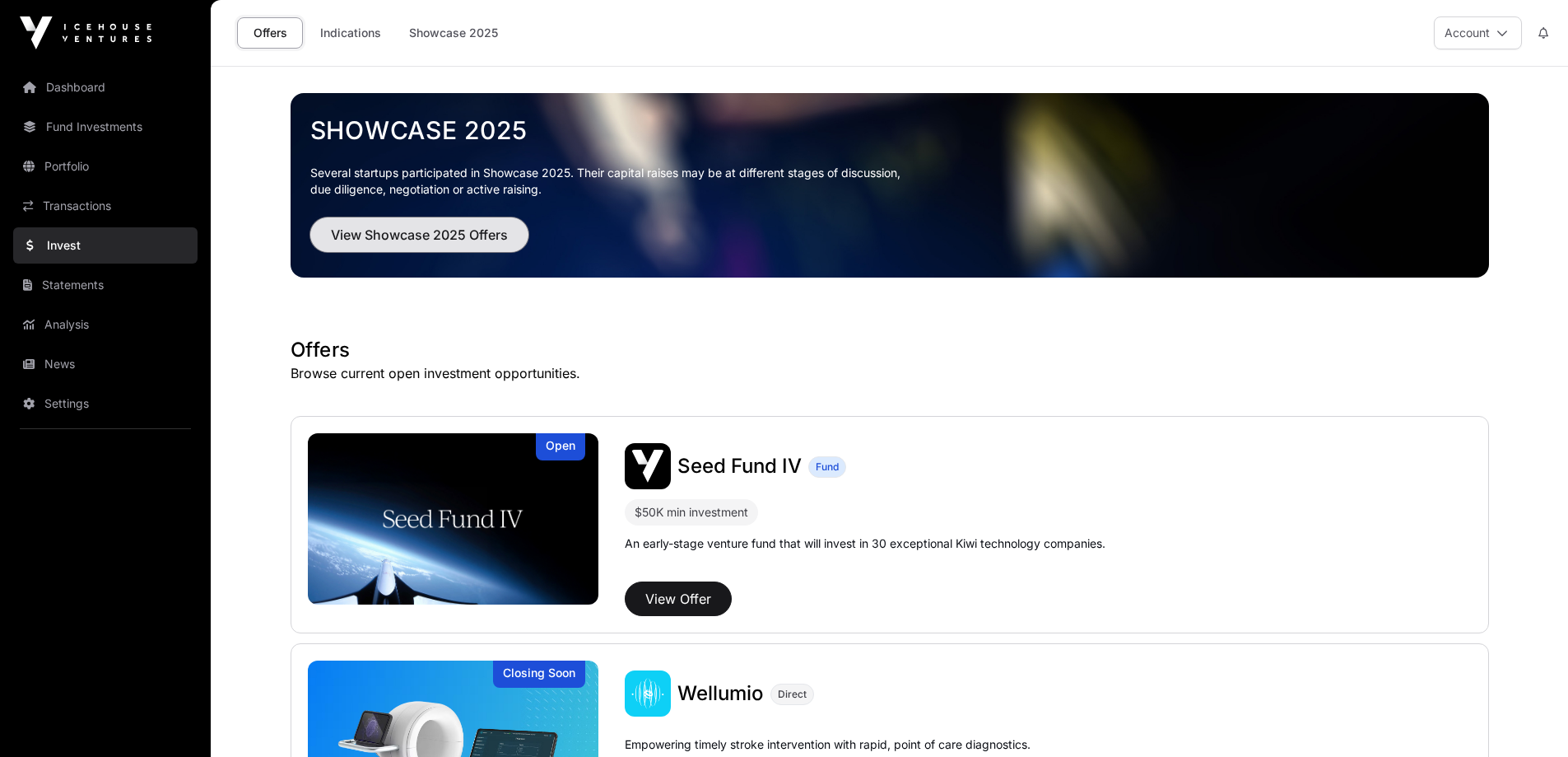
click at [393, 241] on span "View Showcase 2025 Offers" at bounding box center [419, 235] width 177 height 20
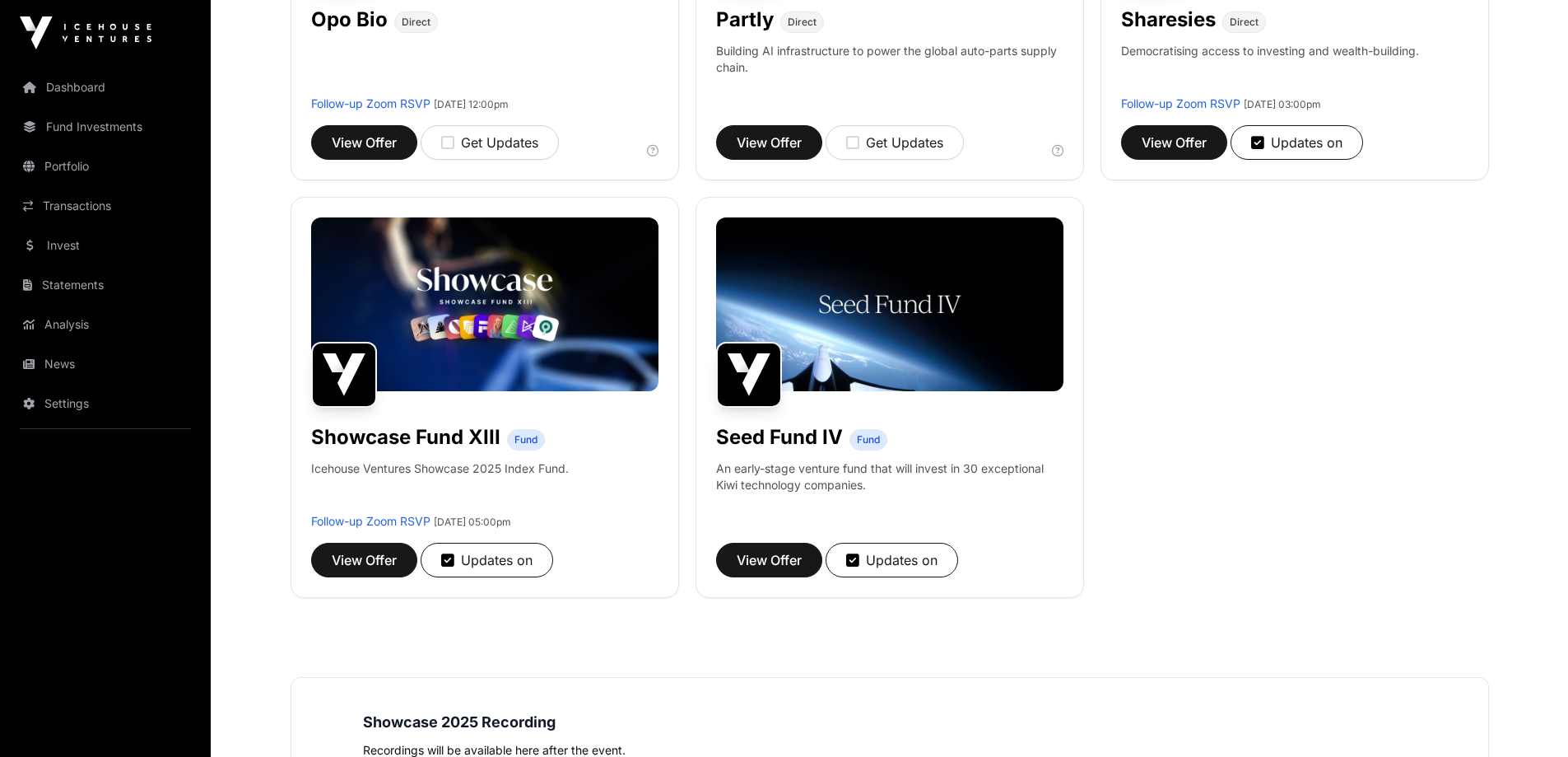
scroll to position [1317, 0]
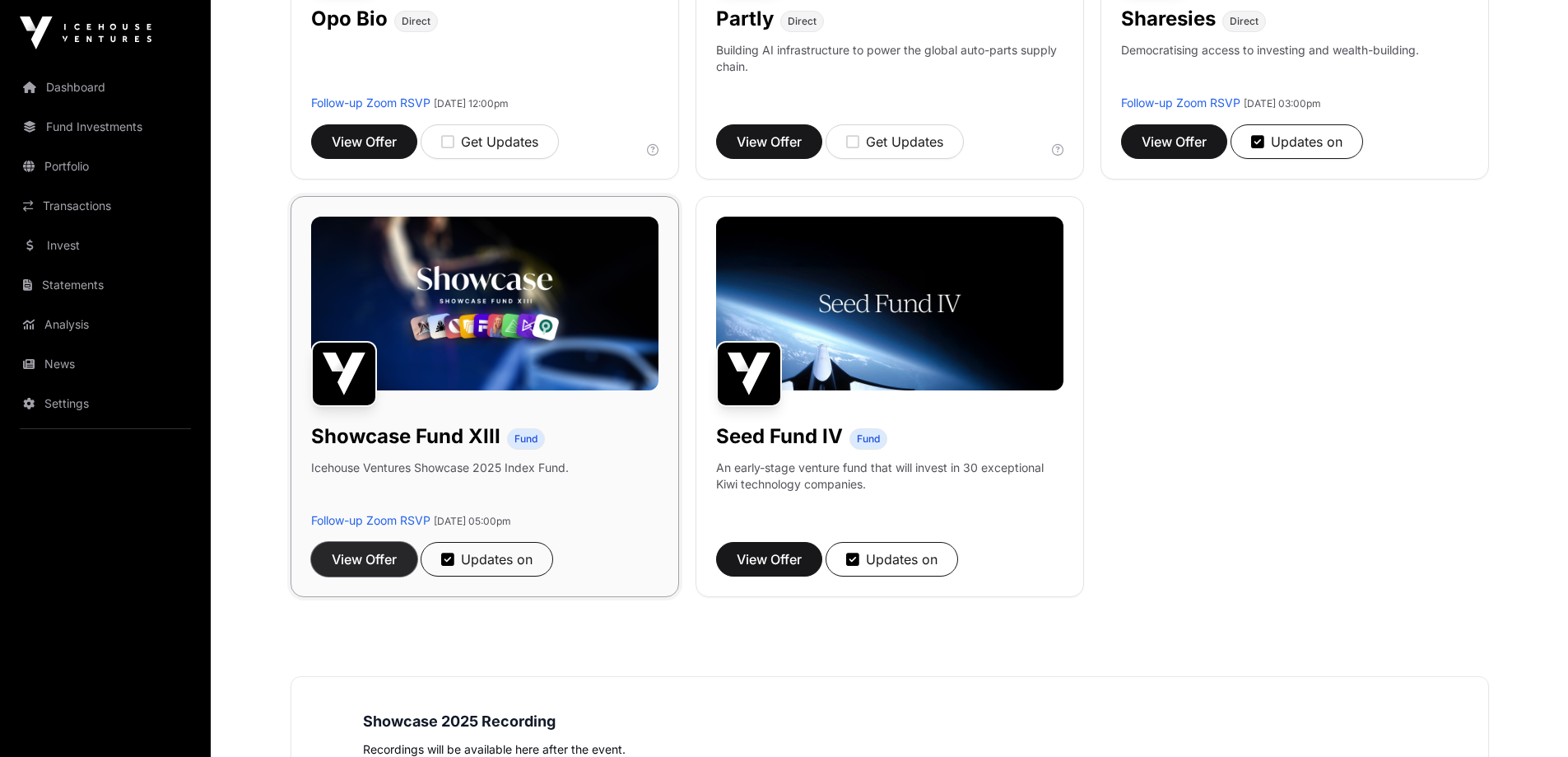
click at [368, 565] on span "View Offer" at bounding box center [364, 559] width 65 height 20
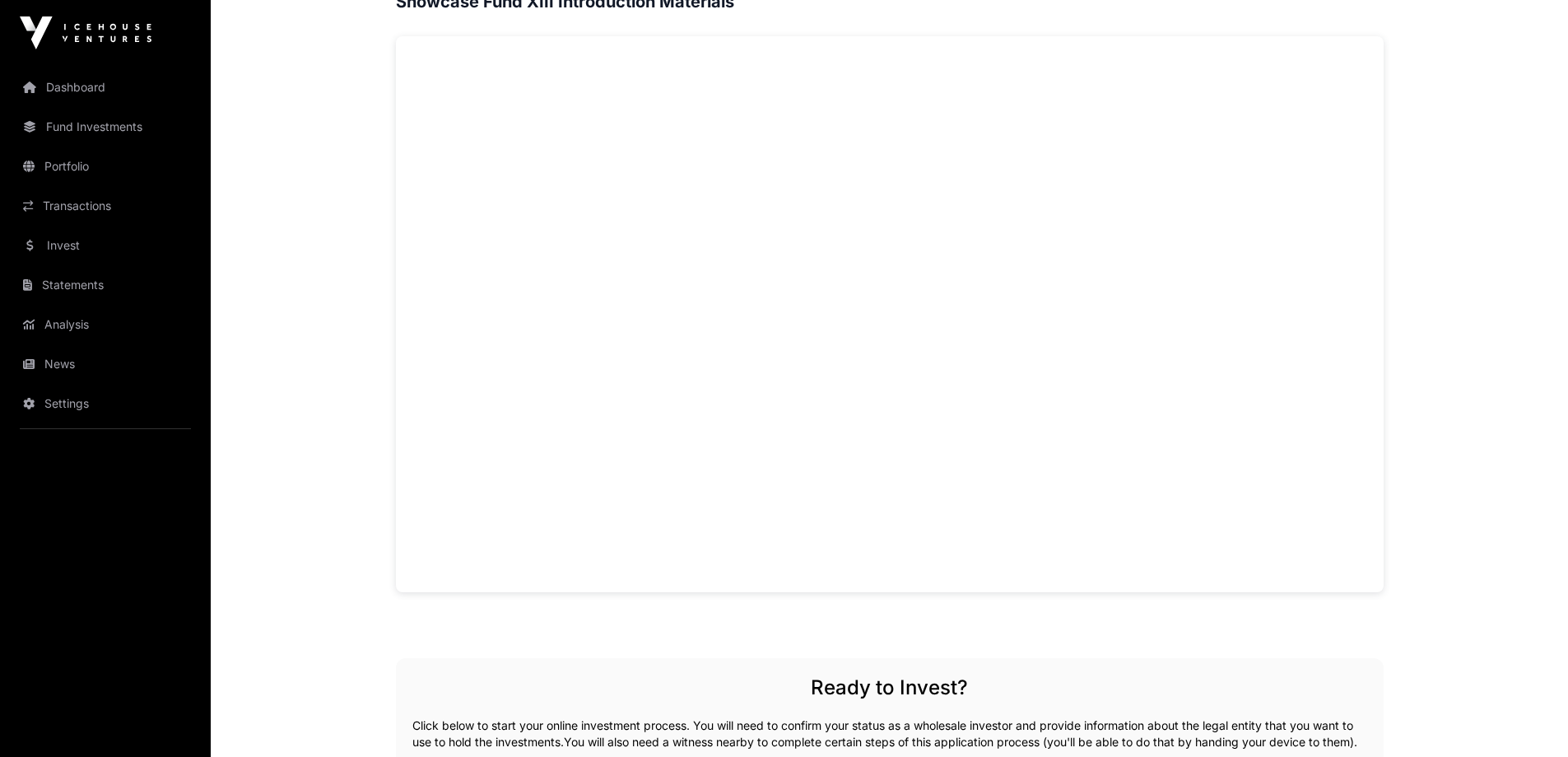
scroll to position [1071, 0]
